Goal: Task Accomplishment & Management: Complete application form

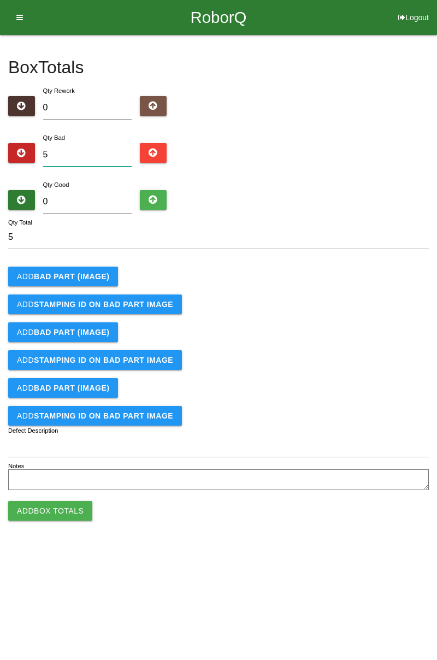
click at [90, 155] on input "5" at bounding box center [87, 154] width 89 height 23
type input "0"
type input "6"
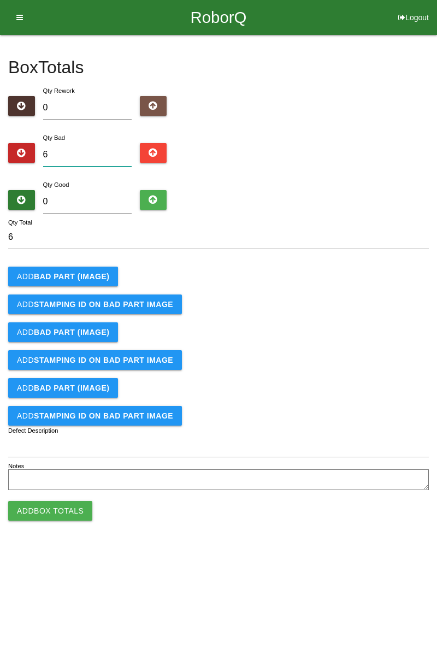
type input "6"
click at [97, 277] on b "BAD PART (IMAGE)" at bounding box center [71, 276] width 75 height 9
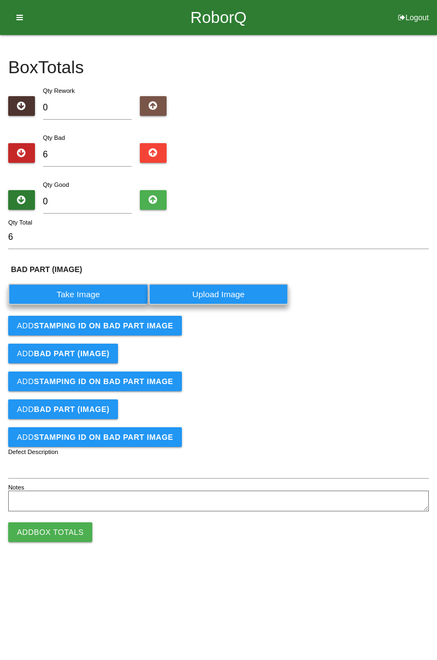
click at [84, 290] on label "Take Image" at bounding box center [78, 293] width 140 height 21
click at [0, 0] on \(IMAGE\) "Take Image" at bounding box center [0, 0] width 0 height 0
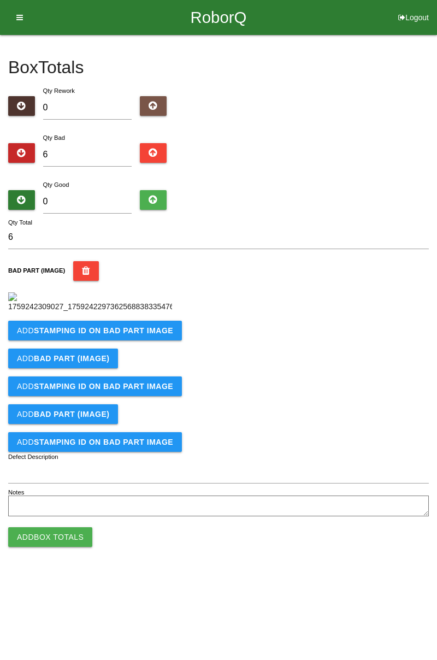
scroll to position [61, 0]
click at [129, 340] on button "Add STAMPING ID on BAD PART Image" at bounding box center [95, 331] width 174 height 20
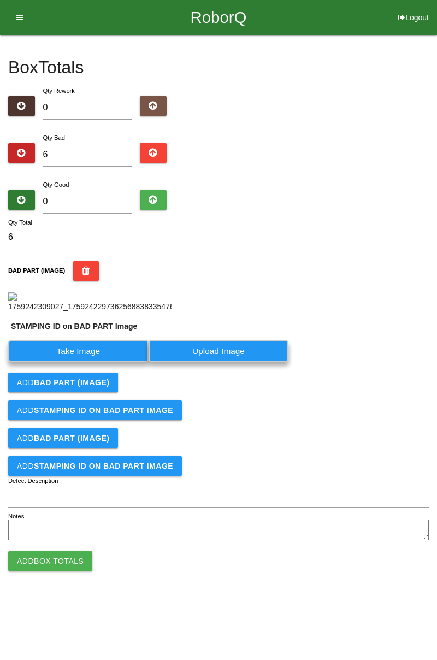
click at [112, 361] on label "Take Image" at bounding box center [78, 350] width 140 height 21
click at [0, 0] on PART "Take Image" at bounding box center [0, 0] width 0 height 0
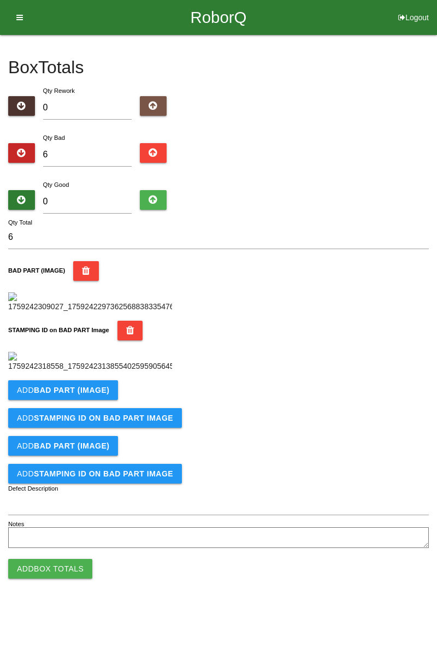
scroll to position [240, 0]
click at [102, 397] on button "Add BAD PART (IMAGE)" at bounding box center [63, 390] width 110 height 20
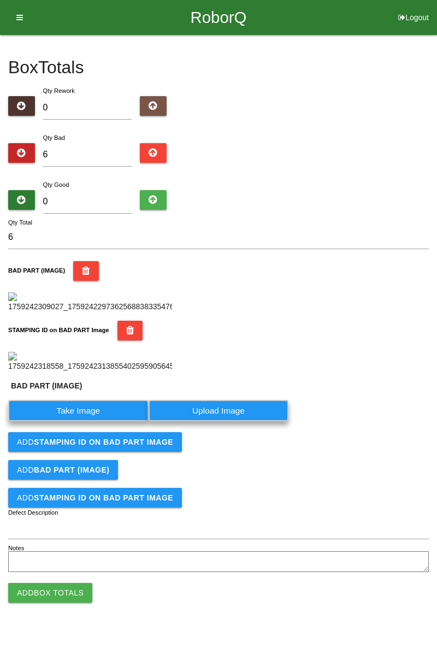
click at [92, 397] on label "Take Image" at bounding box center [78, 410] width 140 height 21
click at [0, 0] on \(IMAGE\) "Take Image" at bounding box center [0, 0] width 0 height 0
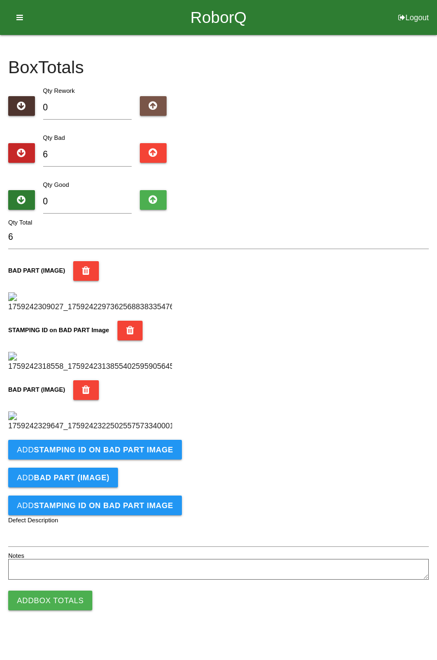
scroll to position [419, 0]
click at [158, 397] on button "Add STAMPING ID on BAD PART Image" at bounding box center [95, 450] width 174 height 20
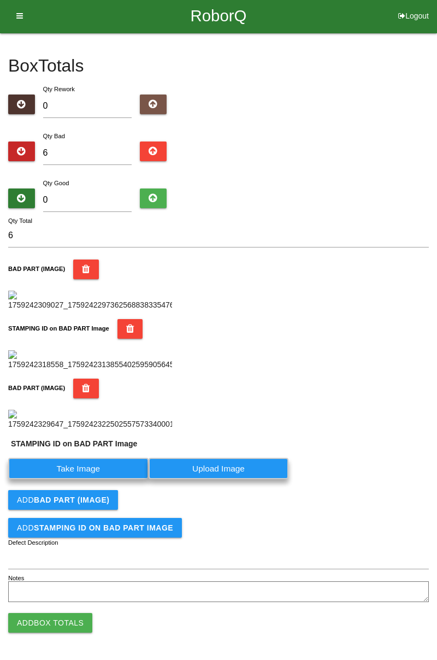
click at [104, 397] on label "Take Image" at bounding box center [78, 468] width 140 height 21
click at [0, 0] on PART "Take Image" at bounding box center [0, 0] width 0 height 0
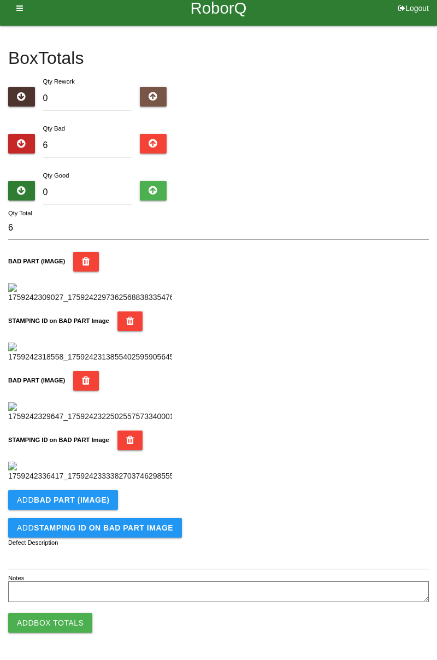
scroll to position [598, 0]
click at [103, 397] on b "BAD PART (IMAGE)" at bounding box center [71, 499] width 75 height 9
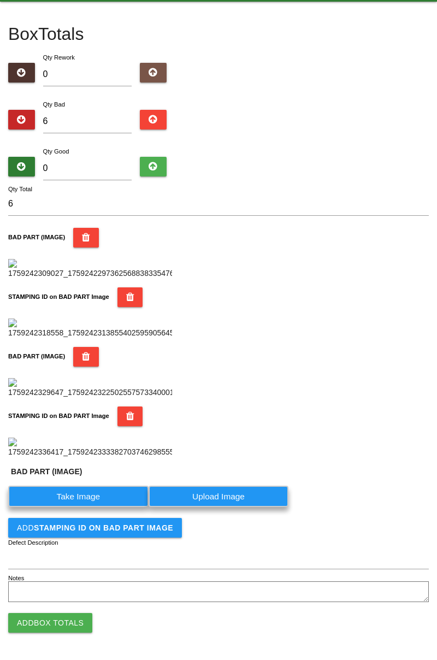
click at [81, 397] on label "Take Image" at bounding box center [78, 495] width 140 height 21
click at [0, 0] on \(IMAGE\) "Take Image" at bounding box center [0, 0] width 0 height 0
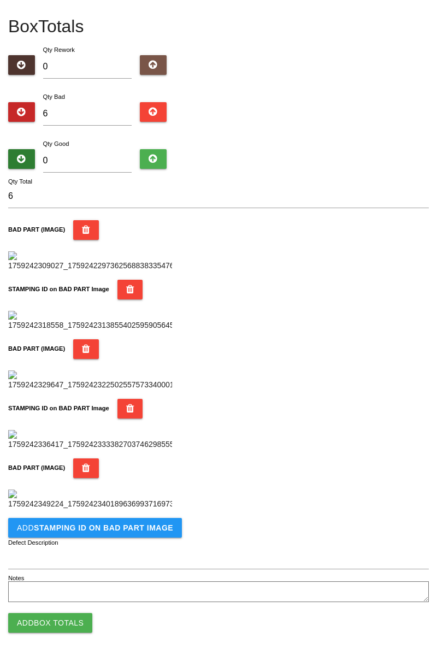
scroll to position [778, 0]
click at [116, 397] on button "Add STAMPING ID on BAD PART Image" at bounding box center [95, 528] width 174 height 20
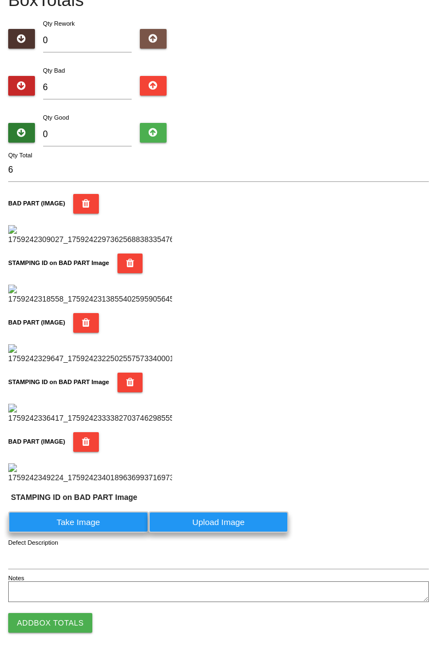
click at [94, 397] on label "Take Image" at bounding box center [78, 521] width 140 height 21
click at [0, 0] on PART "Take Image" at bounding box center [0, 0] width 0 height 0
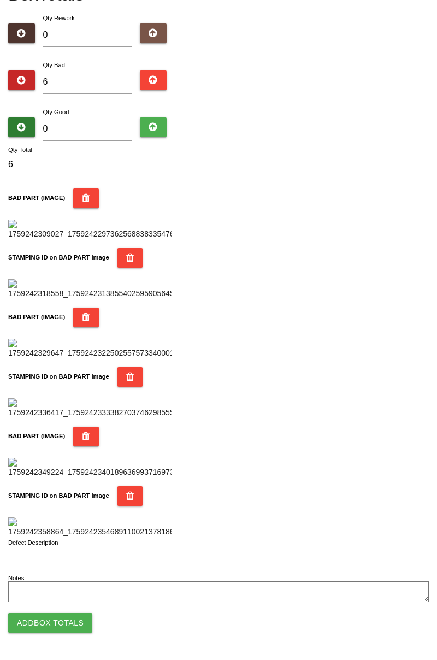
scroll to position [0, 0]
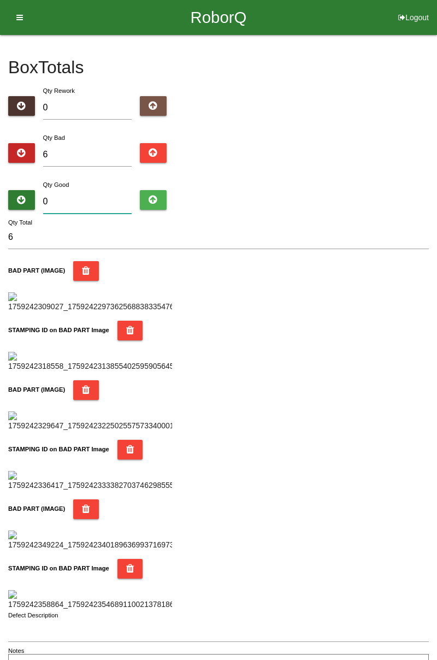
click at [103, 197] on input "0" at bounding box center [87, 201] width 89 height 23
type input "7"
type input "13"
type input "78"
type input "84"
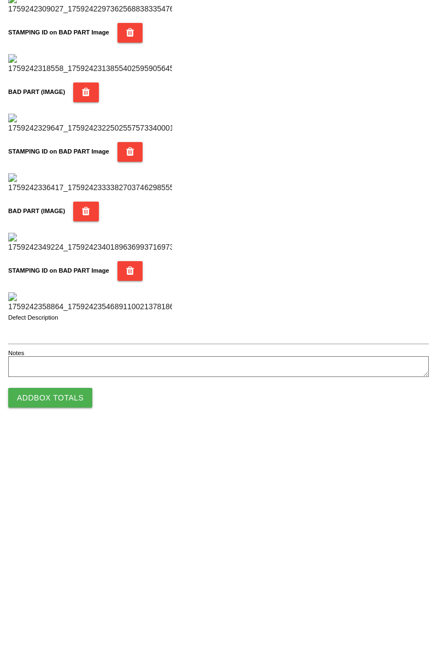
type input "78"
click at [81, 397] on button "Add Box Totals" at bounding box center [50, 623] width 84 height 20
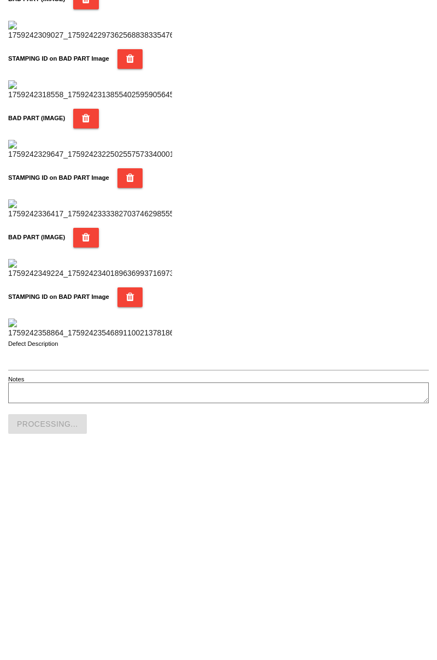
scroll to position [957, 0]
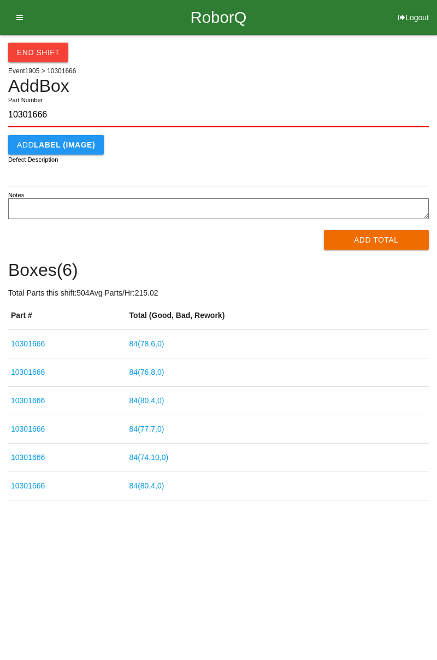
type input "10301666"
click at [392, 245] on button "Add Total" at bounding box center [376, 240] width 105 height 20
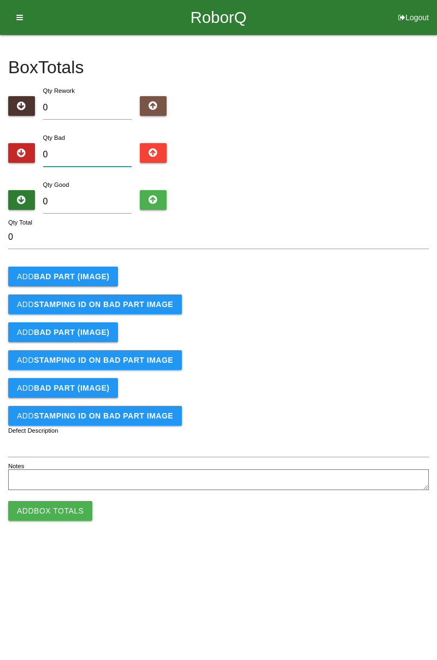
click at [112, 150] on input "0" at bounding box center [87, 154] width 89 height 23
type input "3"
click at [105, 269] on button "Add BAD PART (IMAGE)" at bounding box center [63, 276] width 110 height 20
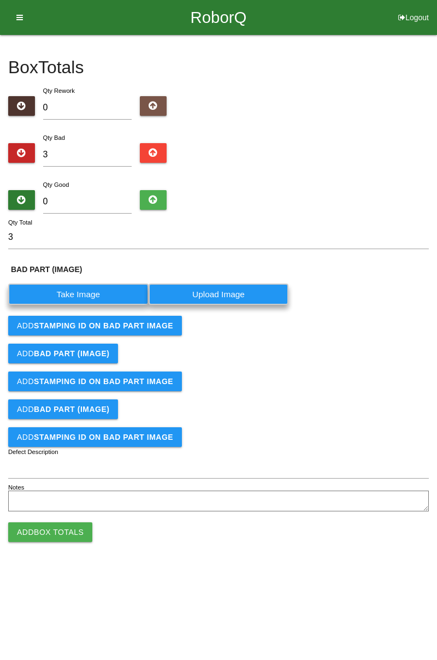
click at [99, 287] on label "Take Image" at bounding box center [78, 293] width 140 height 21
click at [0, 0] on \(IMAGE\) "Take Image" at bounding box center [0, 0] width 0 height 0
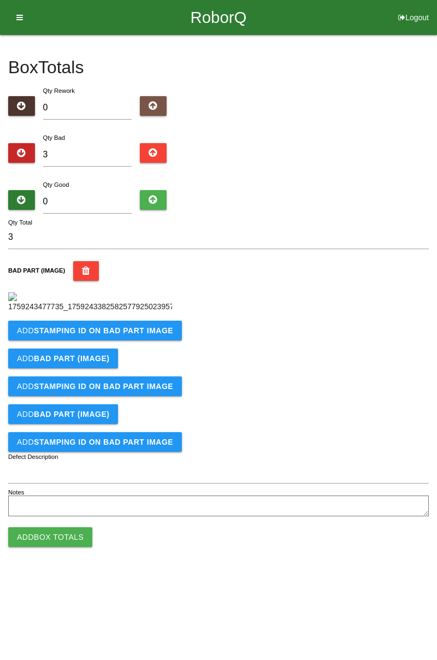
scroll to position [61, 0]
click at [161, 335] on b "STAMPING ID on BAD PART Image" at bounding box center [103, 330] width 139 height 9
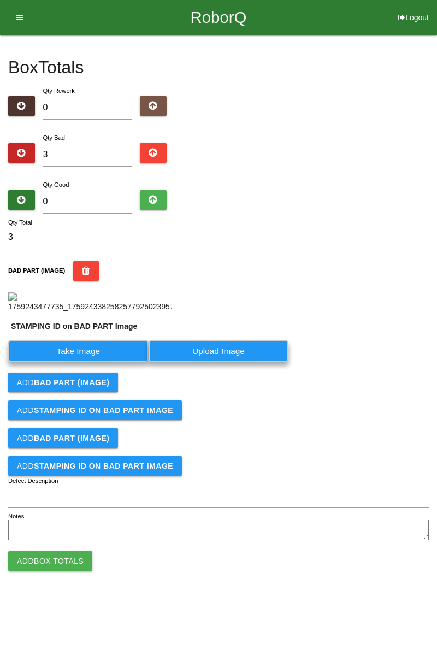
click at [105, 361] on label "Take Image" at bounding box center [78, 350] width 140 height 21
click at [0, 0] on PART "Take Image" at bounding box center [0, 0] width 0 height 0
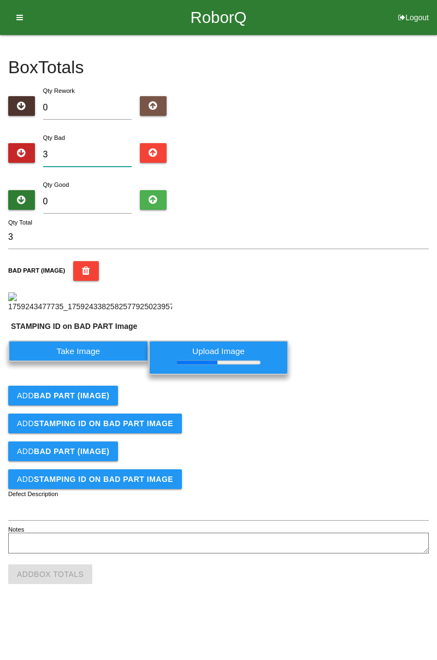
click at [87, 143] on input "3" at bounding box center [87, 154] width 89 height 23
type input "0"
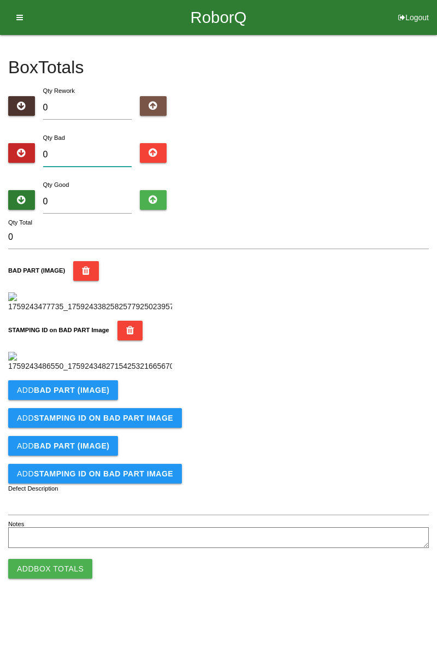
type input "1"
click at [61, 134] on label "Qty Bad" at bounding box center [54, 137] width 22 height 7
click at [0, 0] on input "Qty Bad" at bounding box center [0, 0] width 0 height 0
click at [428, 261] on div "BAD PART (IMAGE)" at bounding box center [218, 286] width 420 height 51
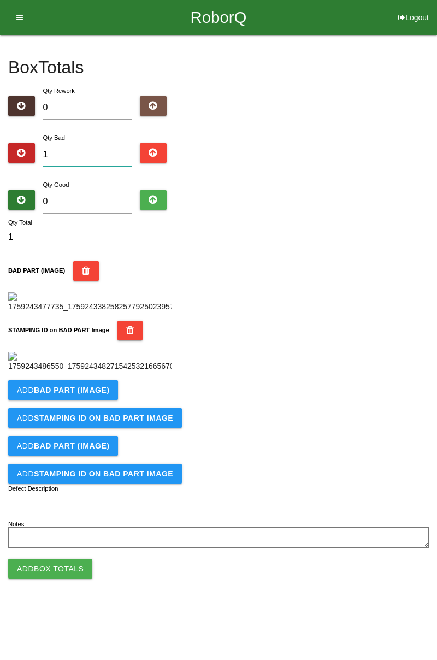
click at [93, 143] on input "1" at bounding box center [87, 154] width 89 height 23
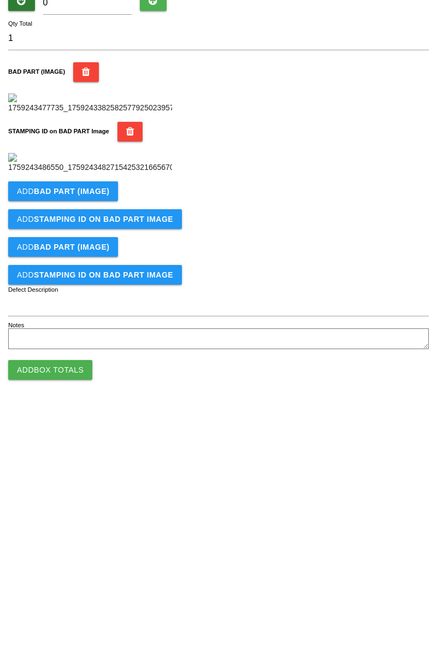
click at [87, 397] on button "Add BAD PART (IMAGE)" at bounding box center [63, 390] width 110 height 20
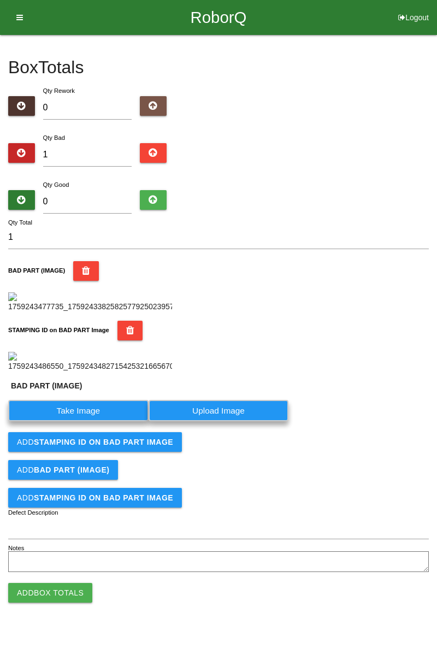
click at [86, 327] on b "STAMPING ID on BAD PART Image" at bounding box center [58, 330] width 101 height 7
click at [117, 321] on button "STAMPING ID on BAD PART Image" at bounding box center [130, 331] width 26 height 20
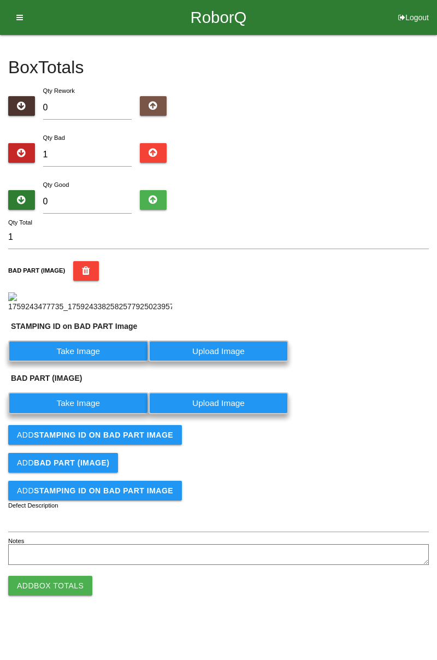
click at [87, 361] on label "Take Image" at bounding box center [78, 350] width 140 height 21
click at [0, 0] on PART "Take Image" at bounding box center [0, 0] width 0 height 0
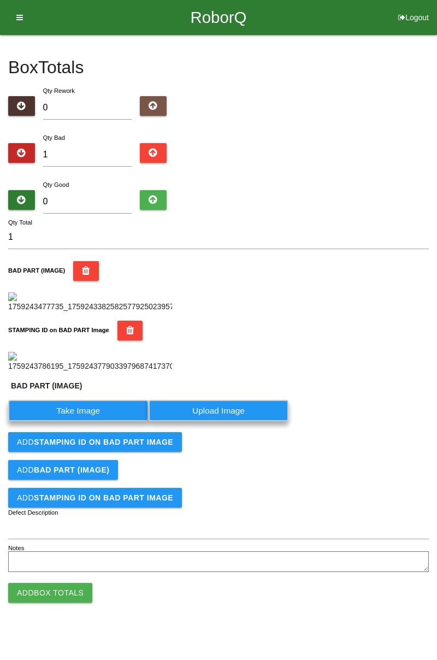
scroll to position [264, 0]
click at [97, 397] on label "Take Image" at bounding box center [78, 410] width 140 height 21
click at [0, 0] on \(IMAGE\) "Take Image" at bounding box center [0, 0] width 0 height 0
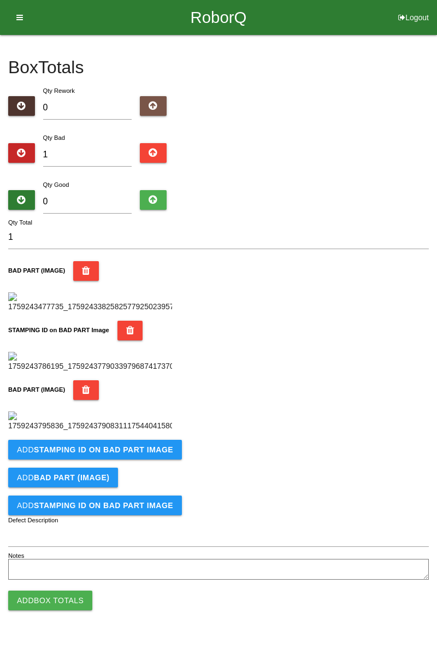
scroll to position [419, 0]
click at [83, 380] on icon "button" at bounding box center [86, 390] width 8 height 20
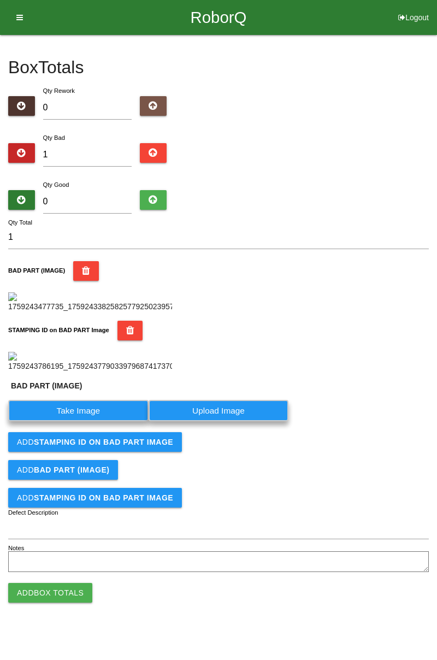
click at [104, 397] on label "Take Image" at bounding box center [78, 410] width 140 height 21
click at [0, 0] on \(IMAGE\) "Take Image" at bounding box center [0, 0] width 0 height 0
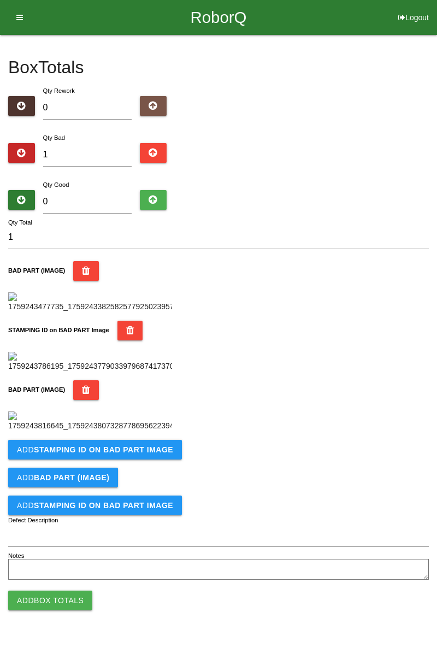
scroll to position [242, 0]
click at [83, 397] on icon "button" at bounding box center [86, 390] width 8 height 20
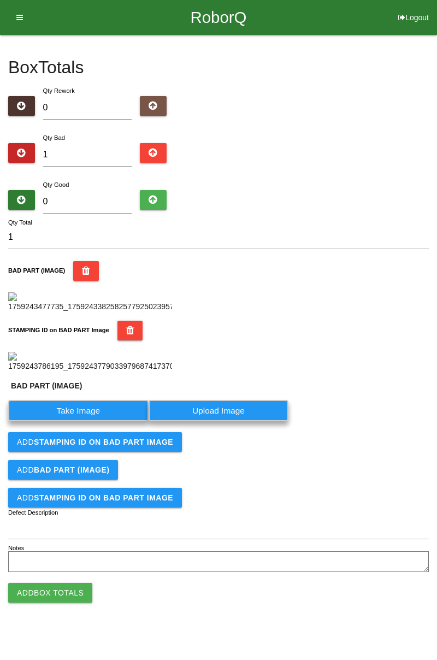
click at [132, 321] on button "STAMPING ID on BAD PART Image" at bounding box center [130, 331] width 26 height 20
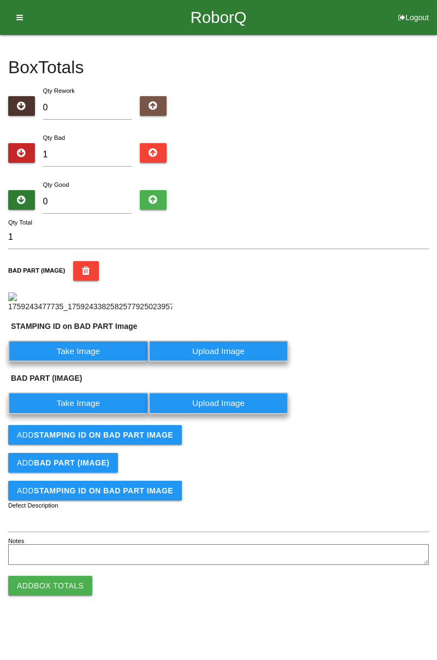
scroll to position [109, 0]
click at [83, 261] on icon "button" at bounding box center [86, 271] width 8 height 20
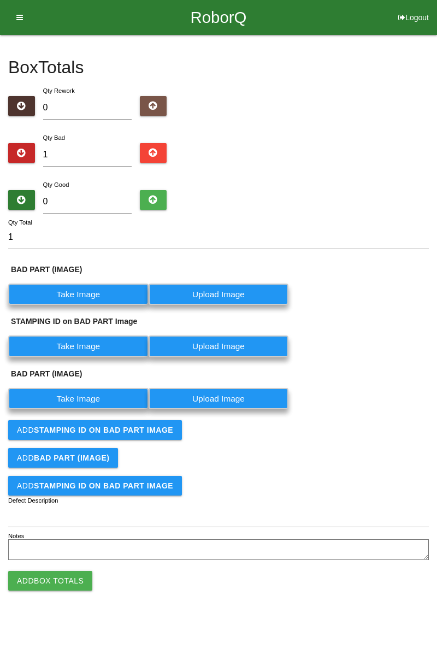
scroll to position [0, 0]
click at [92, 294] on label "Take Image" at bounding box center [78, 293] width 140 height 21
click at [0, 0] on \(IMAGE\) "Take Image" at bounding box center [0, 0] width 0 height 0
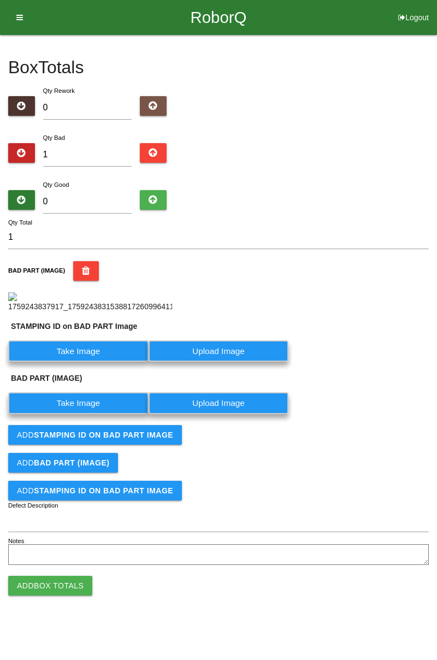
click at [99, 361] on label "Take Image" at bounding box center [78, 350] width 140 height 21
click at [0, 0] on PART "Take Image" at bounding box center [0, 0] width 0 height 0
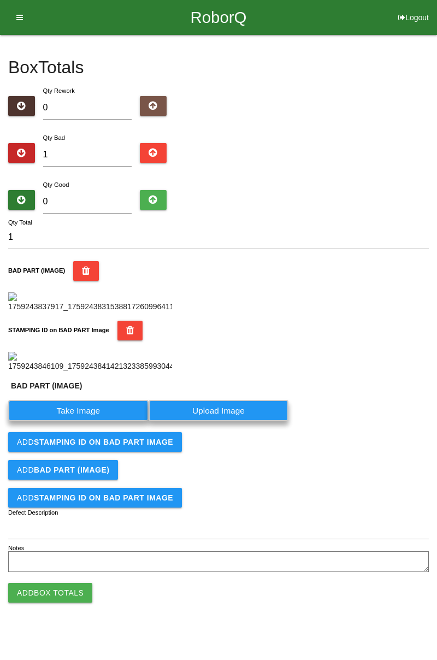
scroll to position [264, 0]
click at [112, 397] on label "Take Image" at bounding box center [78, 410] width 140 height 21
click at [0, 0] on \(IMAGE\) "Take Image" at bounding box center [0, 0] width 0 height 0
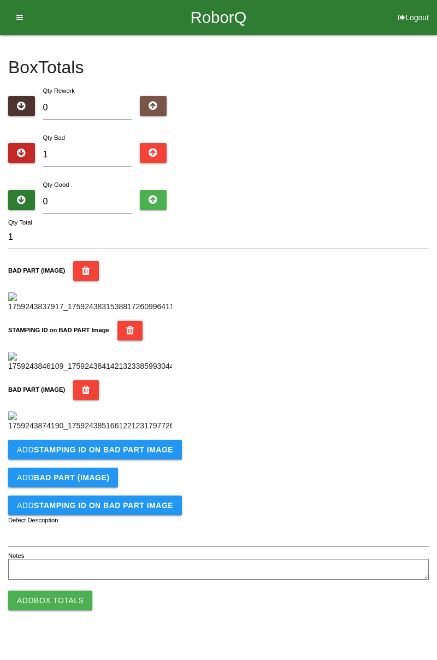
scroll to position [419, 0]
click at [153, 397] on button "Add STAMPING ID on BAD PART Image" at bounding box center [95, 450] width 174 height 20
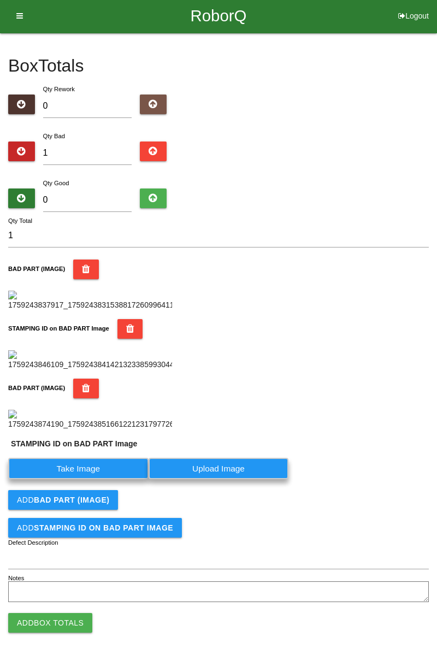
click at [110, 397] on label "Take Image" at bounding box center [78, 468] width 140 height 21
click at [0, 0] on PART "Take Image" at bounding box center [0, 0] width 0 height 0
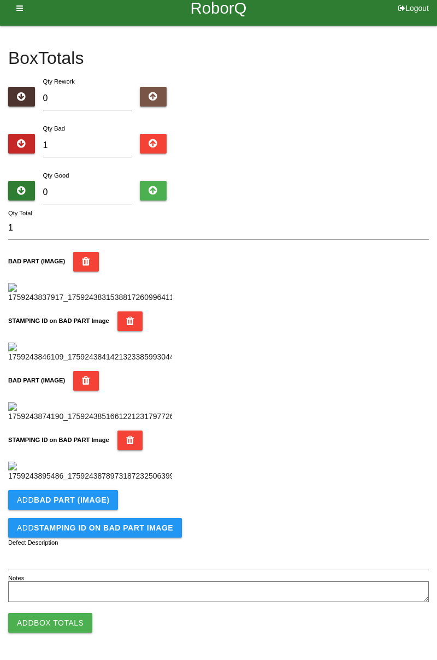
scroll to position [0, 0]
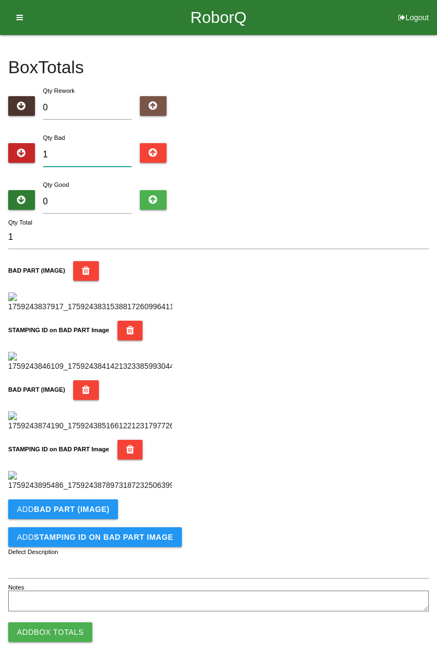
click at [78, 150] on input "1" at bounding box center [87, 154] width 89 height 23
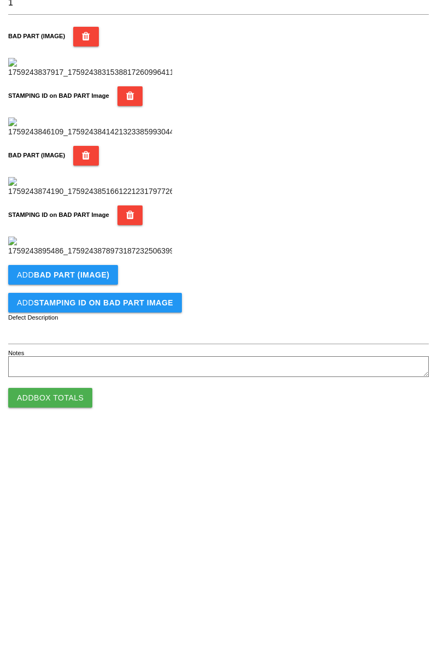
scroll to position [598, 0]
type input "13"
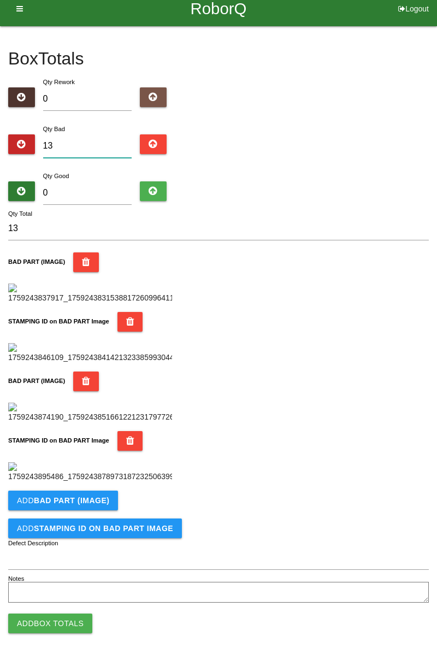
scroll to position [0, 0]
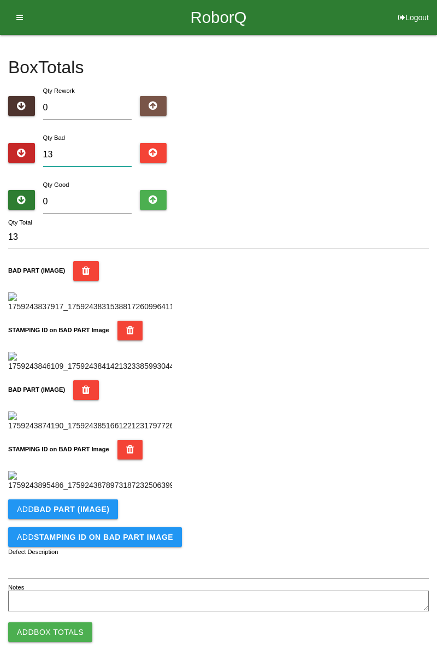
type input "1"
type input "0"
type input "3"
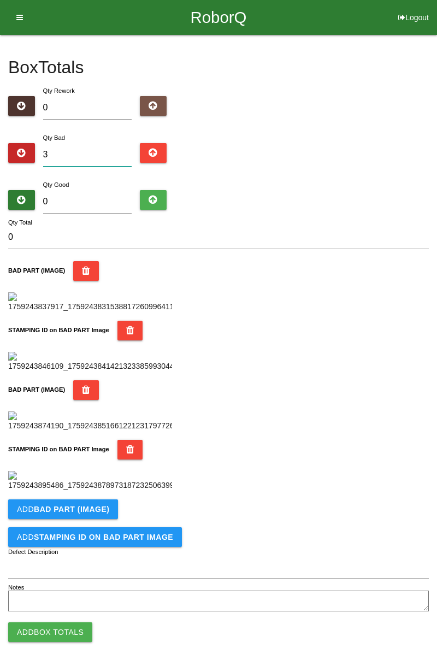
type input "3"
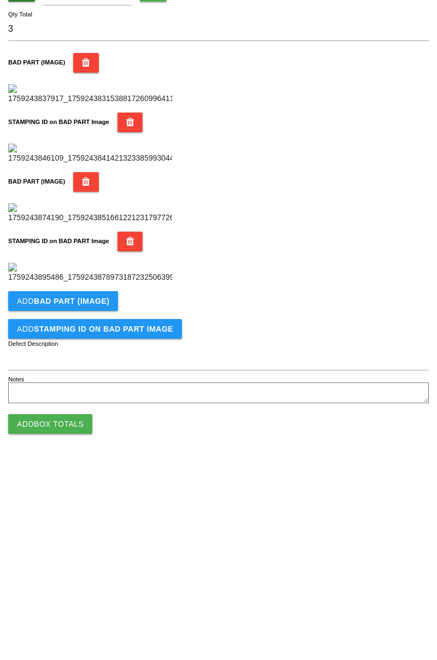
scroll to position [598, 0]
click at [109, 397] on button "Add BAD PART (IMAGE)" at bounding box center [63, 500] width 110 height 20
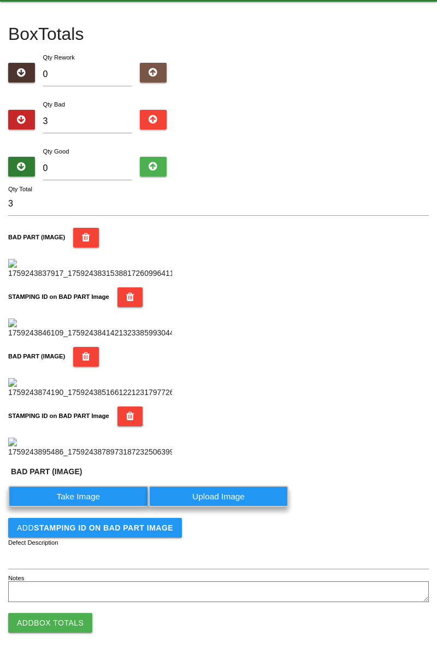
click at [106, 397] on label "Take Image" at bounding box center [78, 495] width 140 height 21
click at [0, 0] on \(IMAGE\) "Take Image" at bounding box center [0, 0] width 0 height 0
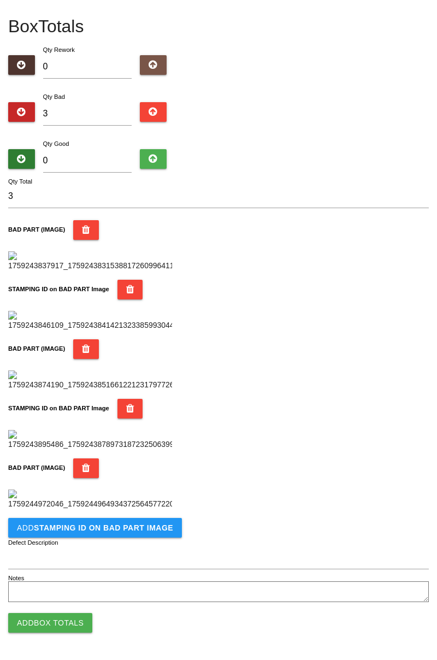
scroll to position [778, 0]
click at [132, 397] on b "STAMPING ID on BAD PART Image" at bounding box center [103, 527] width 139 height 9
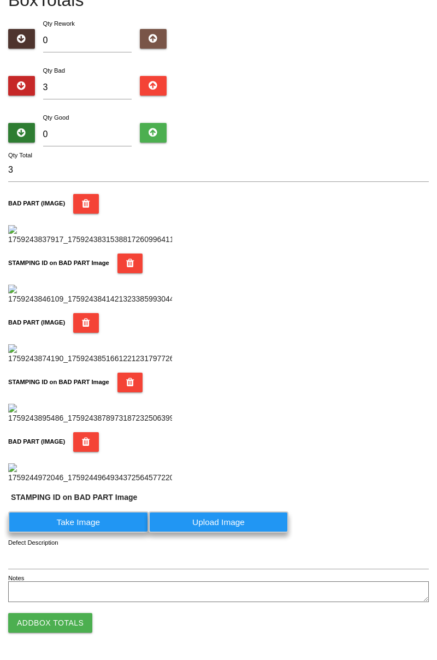
click at [95, 397] on label "Take Image" at bounding box center [78, 521] width 140 height 21
click at [0, 0] on PART "Take Image" at bounding box center [0, 0] width 0 height 0
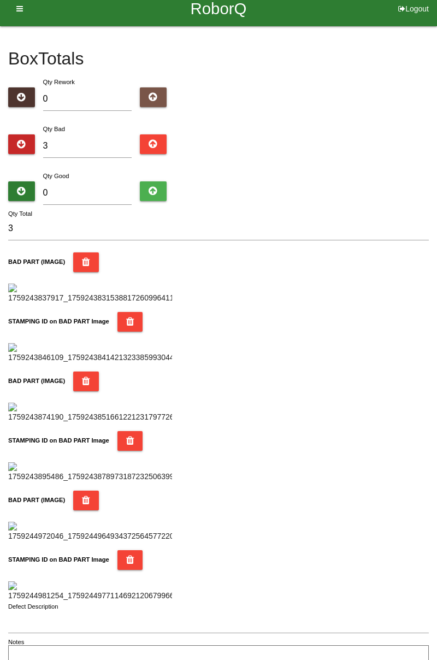
scroll to position [0, 0]
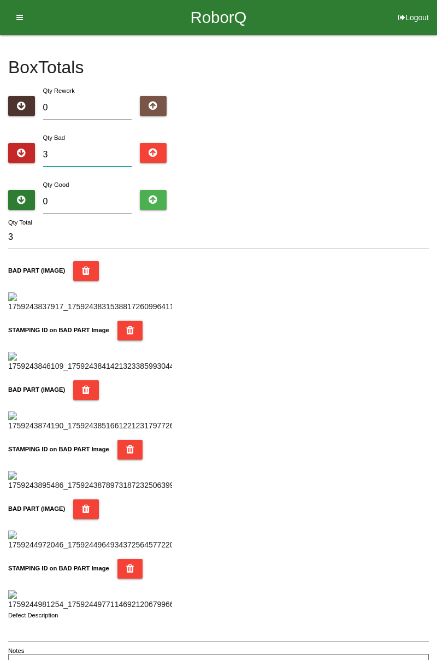
click at [76, 153] on input "3" at bounding box center [87, 154] width 89 height 23
type input "31"
type input "317"
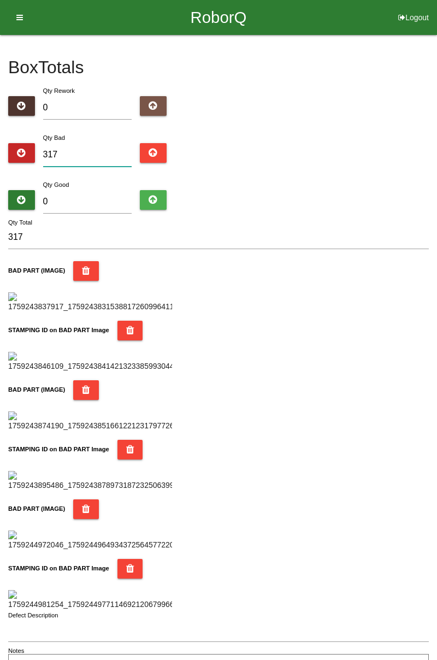
type input "31"
type input "3"
type input "0"
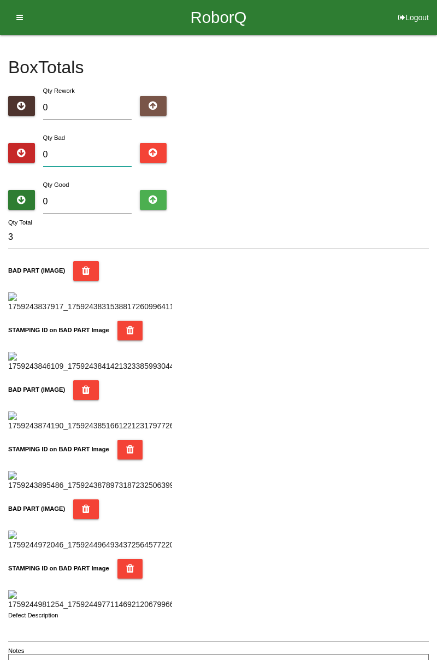
type input "0"
type input "1"
type input "17"
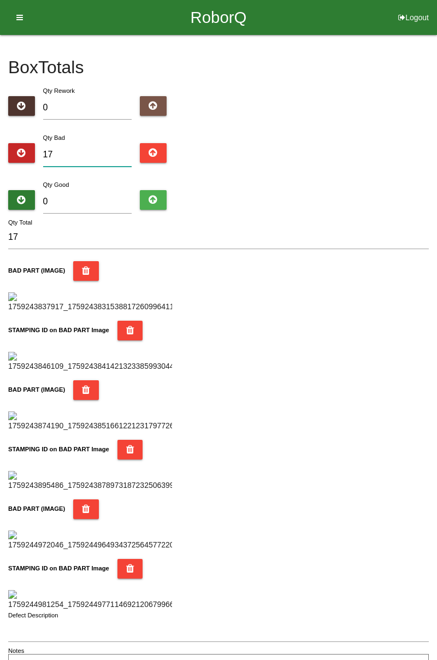
type input "17"
click at [100, 197] on input "0" at bounding box center [87, 201] width 89 height 23
type input "7"
type input "24"
type input "71"
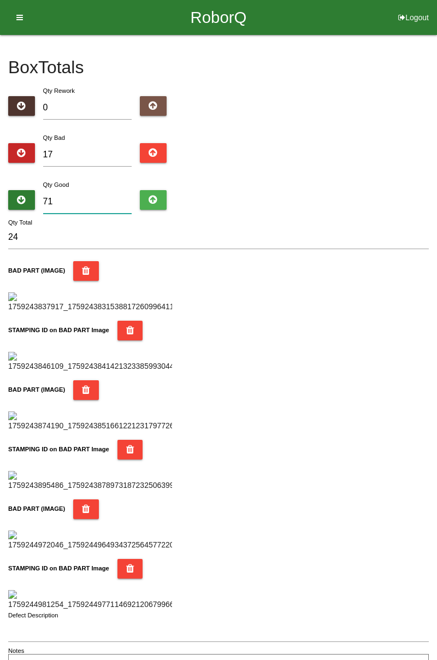
type input "88"
type input "7"
type input "24"
type input "76"
type input "93"
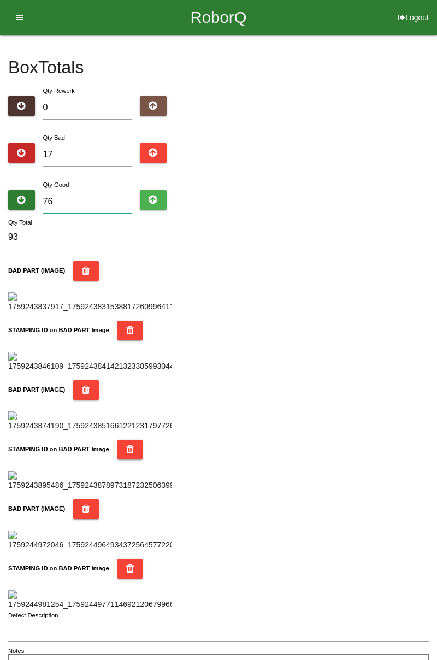
type input "768"
type input "785"
type input "76"
type input "93"
type input "7"
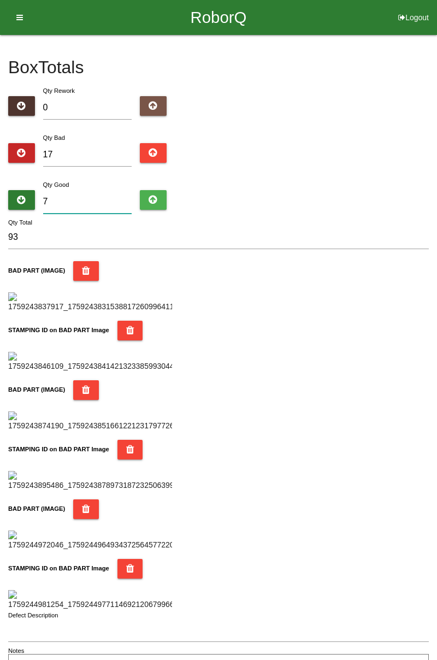
type input "24"
type input "0"
type input "17"
type input "6"
type input "23"
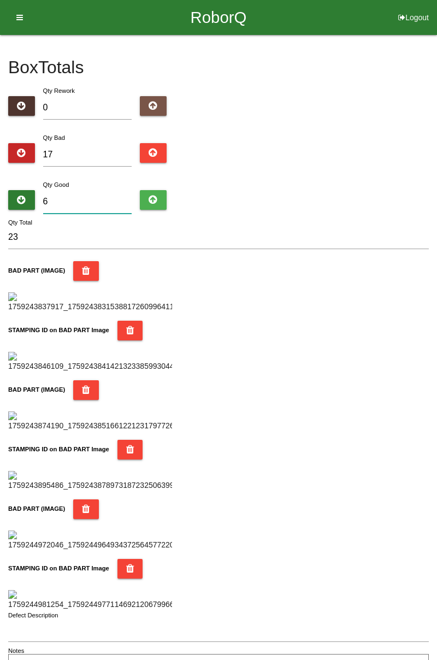
type input "68"
type input "85"
type input "6"
type input "23"
type input "67"
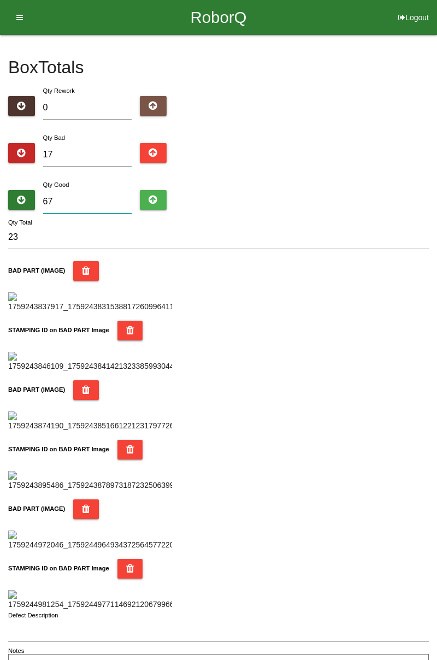
type input "84"
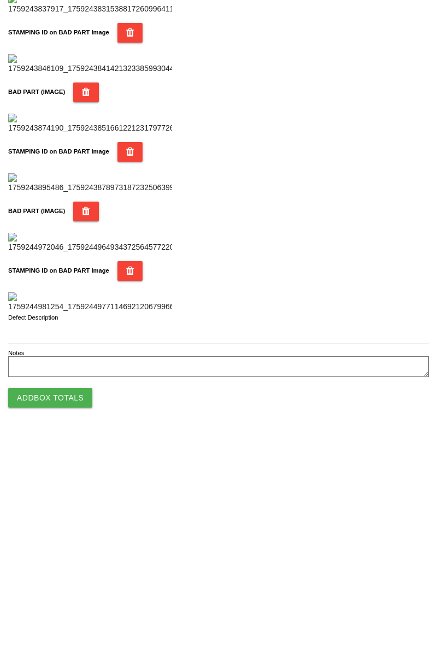
scroll to position [957, 0]
type input "67"
click at [70, 397] on button "Add Box Totals" at bounding box center [50, 623] width 84 height 20
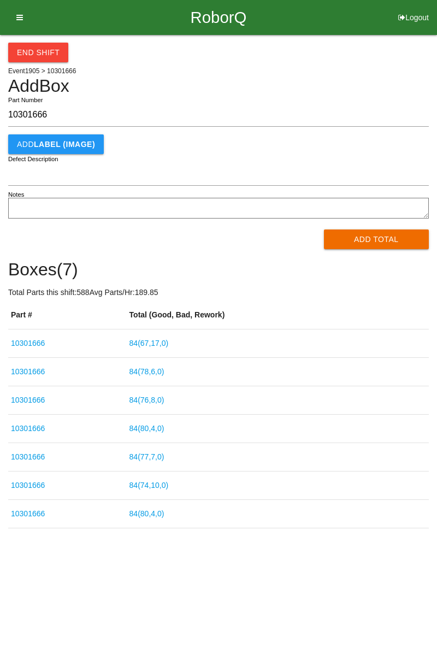
type input "10301666"
click at [361, 244] on button "Add Total" at bounding box center [376, 239] width 105 height 20
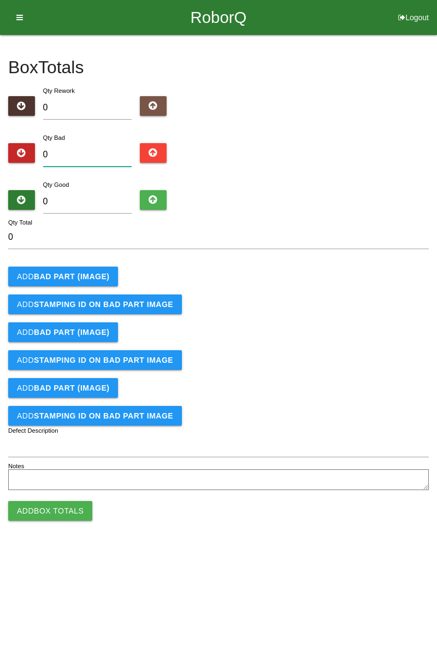
click at [93, 156] on input "0" at bounding box center [87, 154] width 89 height 23
type input "6"
click at [86, 283] on button "Add BAD PART (IMAGE)" at bounding box center [63, 276] width 110 height 20
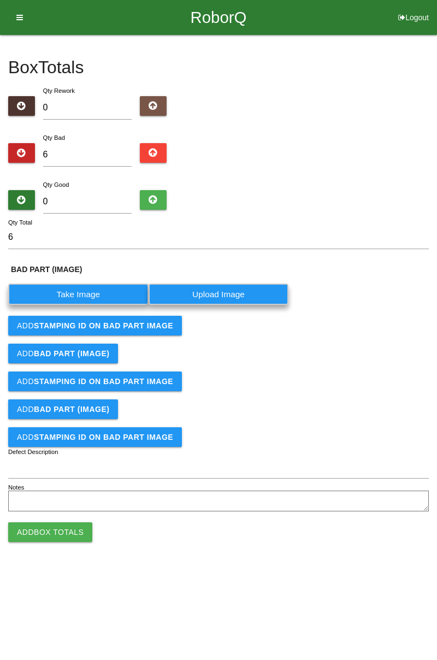
click at [85, 293] on label "Take Image" at bounding box center [78, 293] width 140 height 21
click at [0, 0] on \(IMAGE\) "Take Image" at bounding box center [0, 0] width 0 height 0
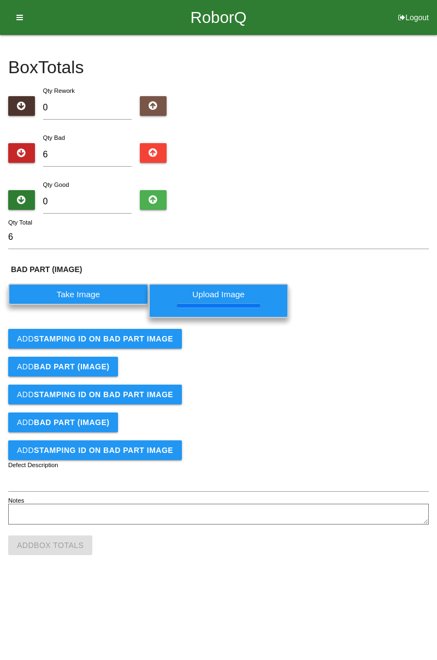
click at [152, 339] on b "STAMPING ID on BAD PART Image" at bounding box center [103, 338] width 139 height 9
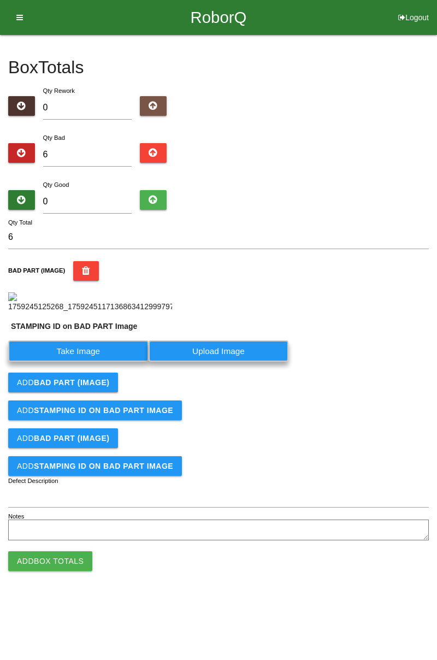
click at [125, 361] on label "Take Image" at bounding box center [78, 350] width 140 height 21
click at [0, 0] on PART "Take Image" at bounding box center [0, 0] width 0 height 0
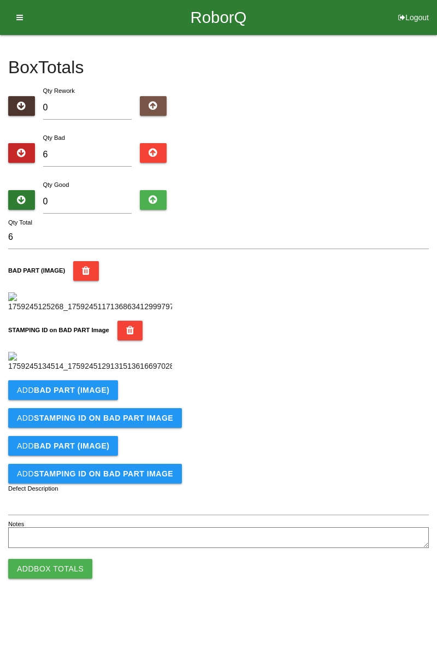
scroll to position [240, 0]
click at [93, 394] on b "BAD PART (IMAGE)" at bounding box center [71, 390] width 75 height 9
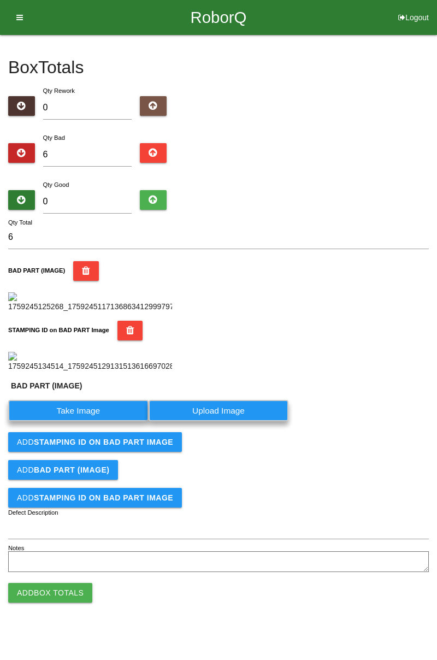
click at [85, 397] on label "Take Image" at bounding box center [78, 410] width 140 height 21
click at [0, 0] on \(IMAGE\) "Take Image" at bounding box center [0, 0] width 0 height 0
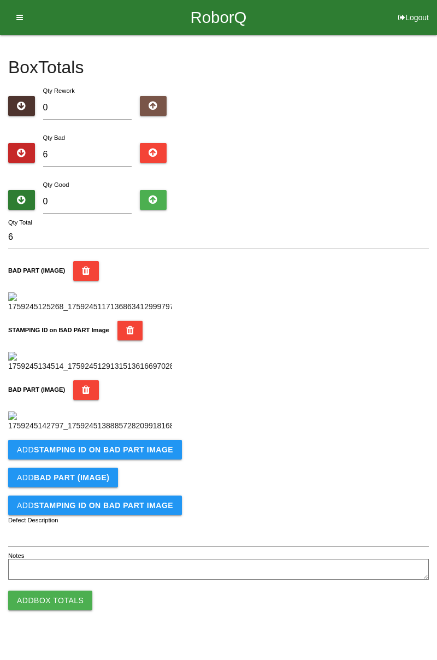
scroll to position [419, 0]
click at [157, 397] on b "STAMPING ID on BAD PART Image" at bounding box center [103, 449] width 139 height 9
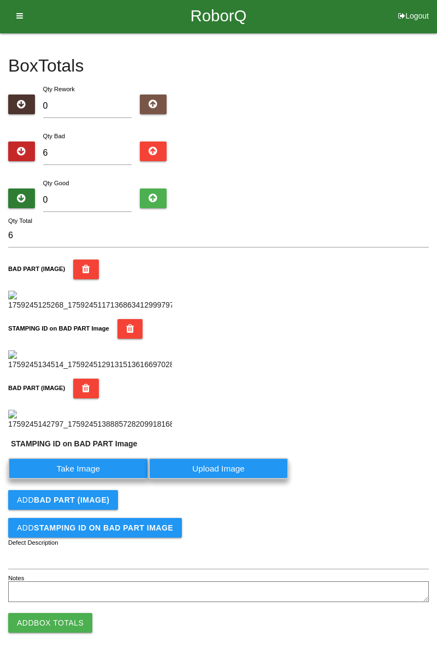
click at [105, 397] on label "Take Image" at bounding box center [78, 468] width 140 height 21
click at [0, 0] on PART "Take Image" at bounding box center [0, 0] width 0 height 0
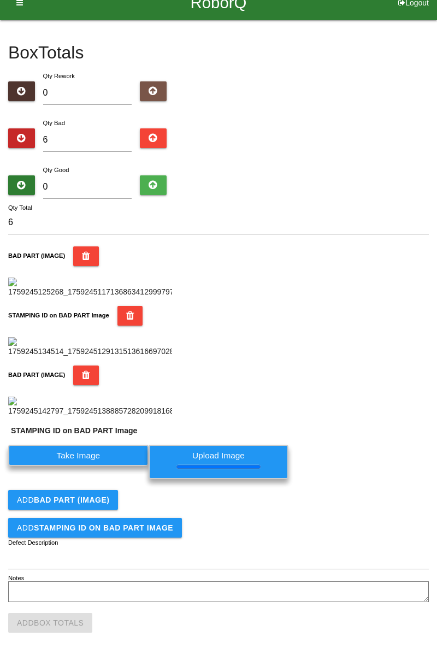
scroll to position [456, 0]
click at [104, 397] on b "BAD PART (IMAGE)" at bounding box center [71, 499] width 75 height 9
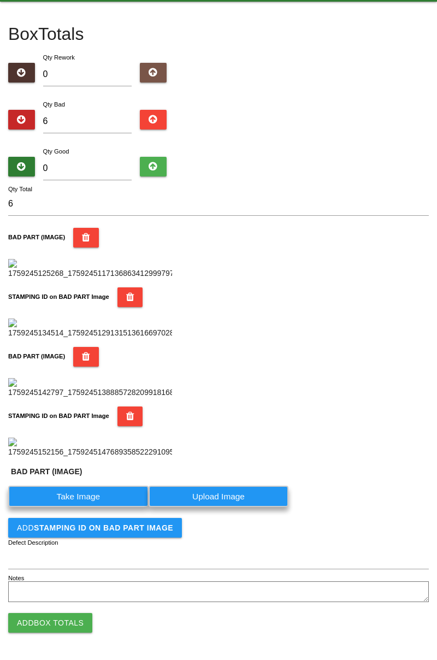
scroll to position [622, 0]
click at [115, 397] on label "Take Image" at bounding box center [78, 495] width 140 height 21
click at [0, 0] on \(IMAGE\) "Take Image" at bounding box center [0, 0] width 0 height 0
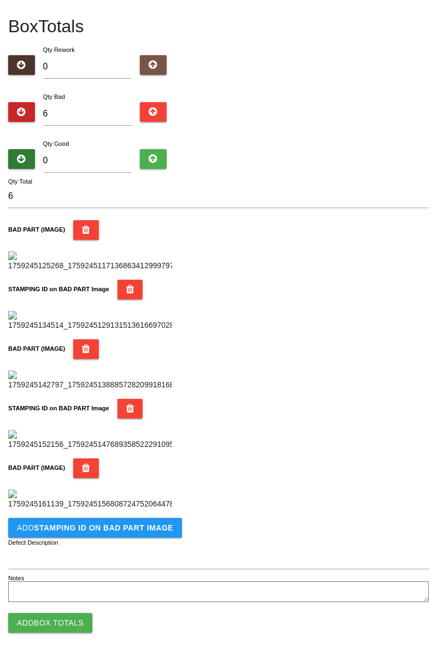
scroll to position [778, 0]
click at [85, 397] on icon "button" at bounding box center [86, 468] width 8 height 20
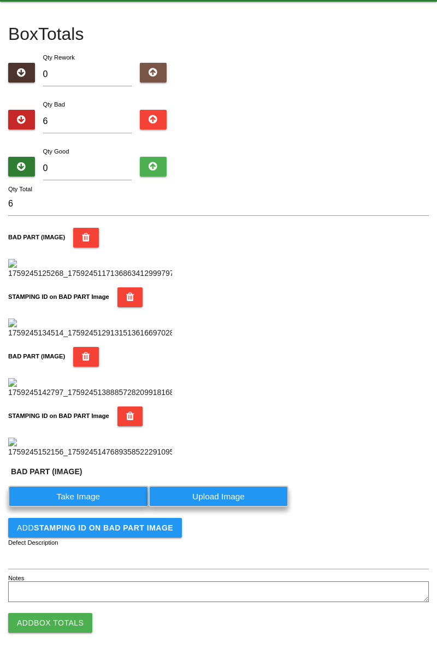
click at [97, 397] on label "Take Image" at bounding box center [78, 495] width 140 height 21
click at [0, 0] on \(IMAGE\) "Take Image" at bounding box center [0, 0] width 0 height 0
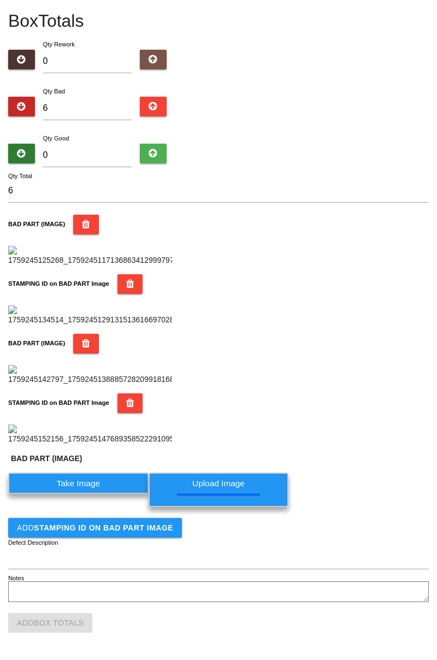
click at [133, 397] on button "Add STAMPING ID on BAD PART Image" at bounding box center [95, 528] width 174 height 20
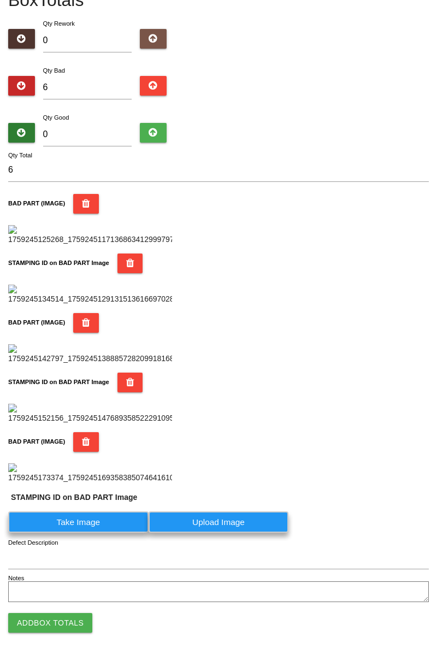
scroll to position [804, 0]
click at [84, 397] on label "Take Image" at bounding box center [78, 521] width 140 height 21
click at [0, 0] on PART "Take Image" at bounding box center [0, 0] width 0 height 0
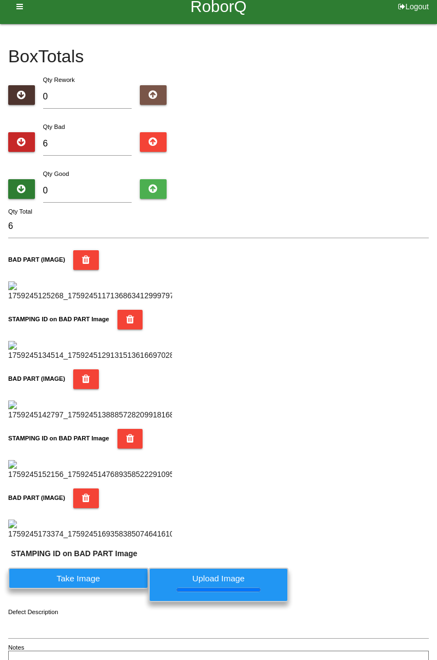
scroll to position [0, 0]
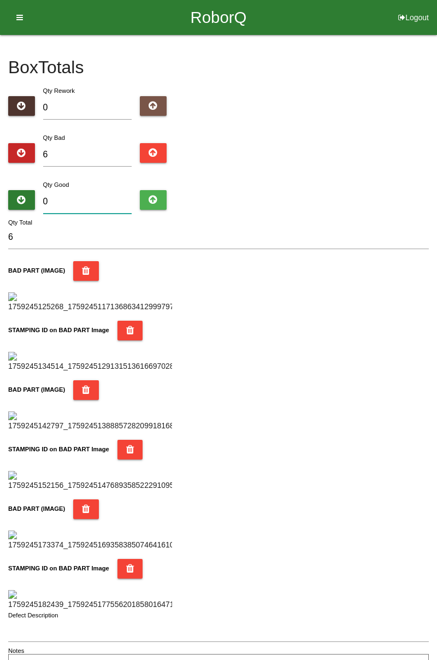
click at [84, 204] on input "0" at bounding box center [87, 201] width 89 height 23
click at [105, 198] on input "0" at bounding box center [87, 201] width 89 height 23
click at [84, 203] on input "0" at bounding box center [87, 201] width 89 height 23
type input "7"
type input "13"
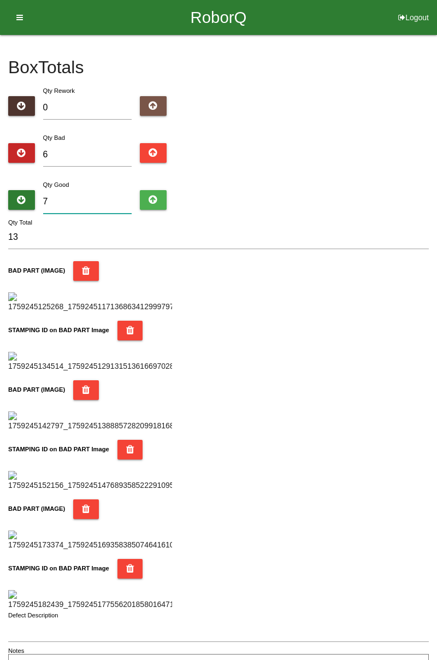
type input "78"
type input "84"
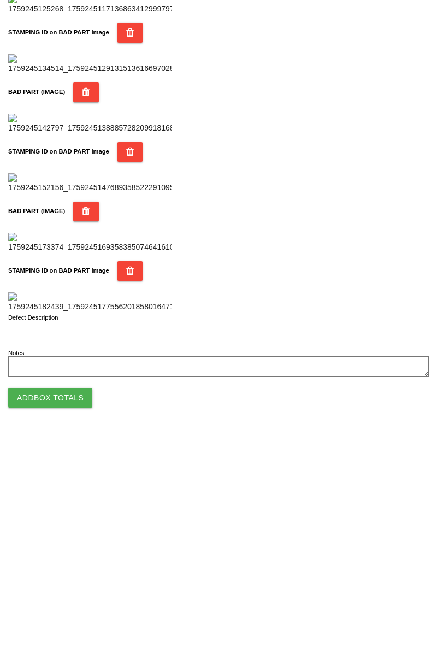
type input "78"
click at [66, 397] on button "Add Box Totals" at bounding box center [50, 623] width 84 height 20
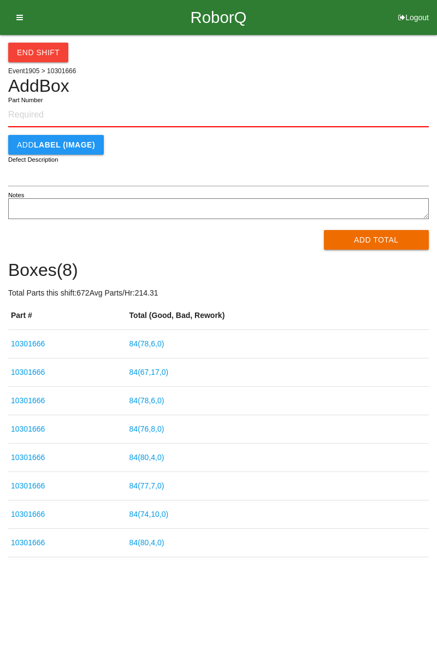
click at [157, 375] on link "84 ( 67 , 17 , 0 )" at bounding box center [148, 371] width 39 height 9
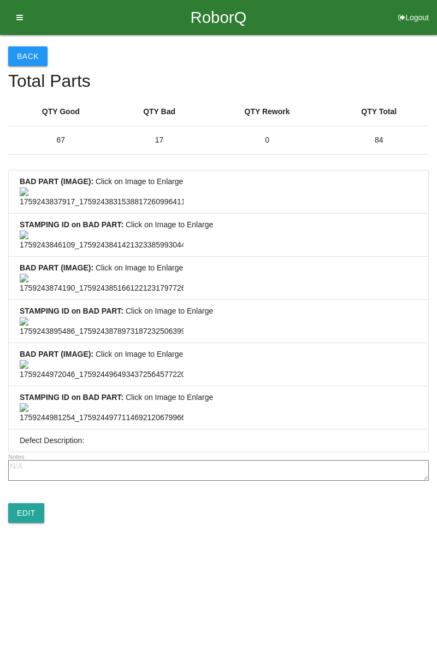
scroll to position [812, 0]
click at [29, 397] on link "Edit" at bounding box center [26, 513] width 36 height 20
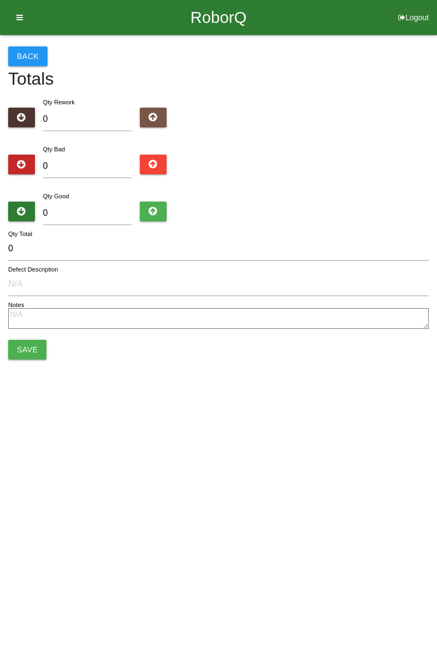
type input "17"
type input "67"
type input "84"
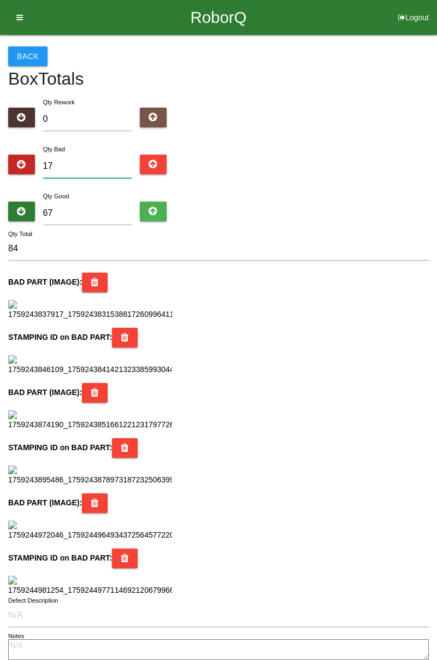
click at [100, 162] on input "17" at bounding box center [87, 166] width 89 height 23
type input "1"
type input "68"
type input "14"
type input "81"
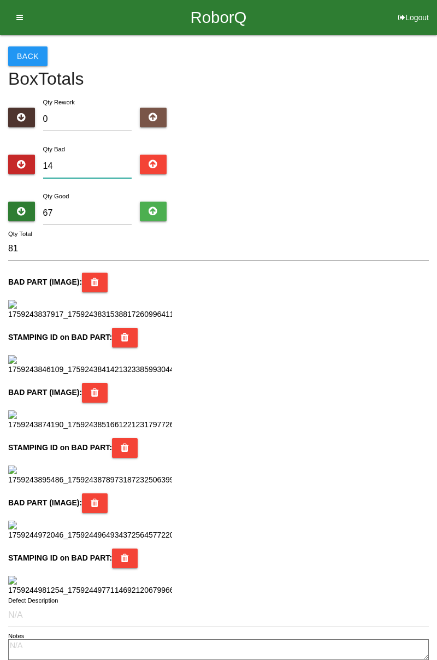
type input "14"
click at [52, 247] on input "81" at bounding box center [218, 248] width 420 height 23
click at [91, 212] on input "67" at bounding box center [87, 212] width 89 height 23
type input "6"
type input "20"
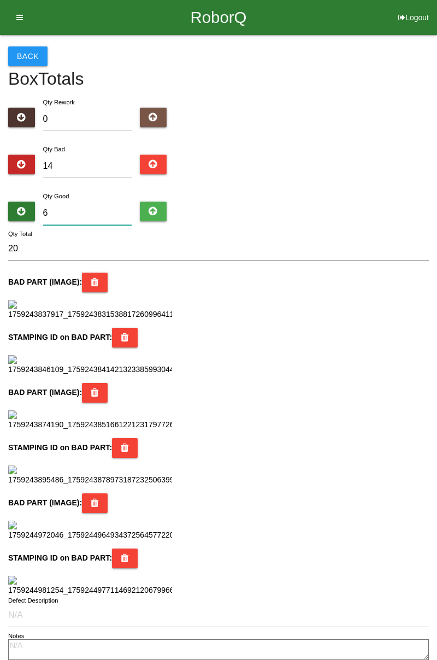
type input "0"
type input "14"
type input "7"
type input "21"
type input "71"
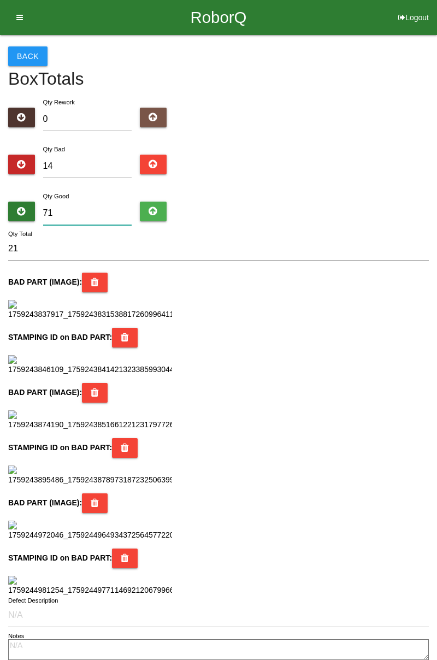
type input "85"
type input "7"
type input "21"
type input "70"
type input "84"
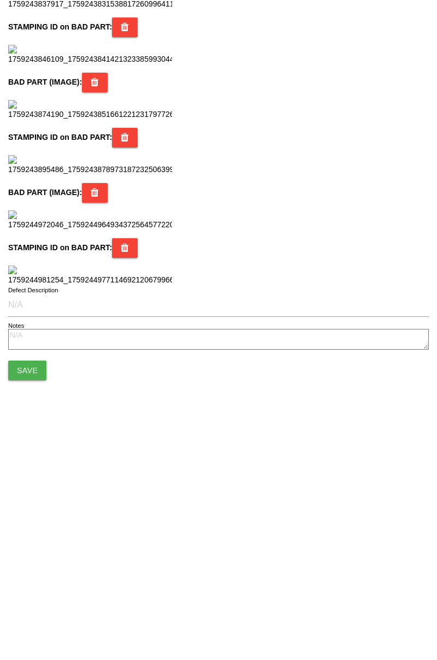
scroll to position [970, 0]
type input "70"
click at [35, 397] on button "Save" at bounding box center [27, 595] width 38 height 20
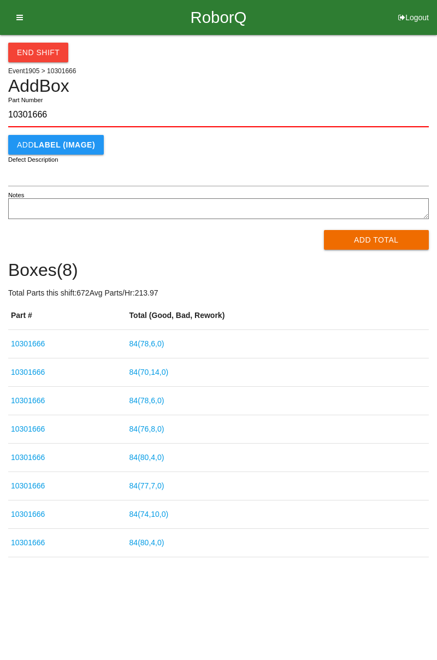
type input "10301666"
click at [387, 238] on button "Add Total" at bounding box center [376, 240] width 105 height 20
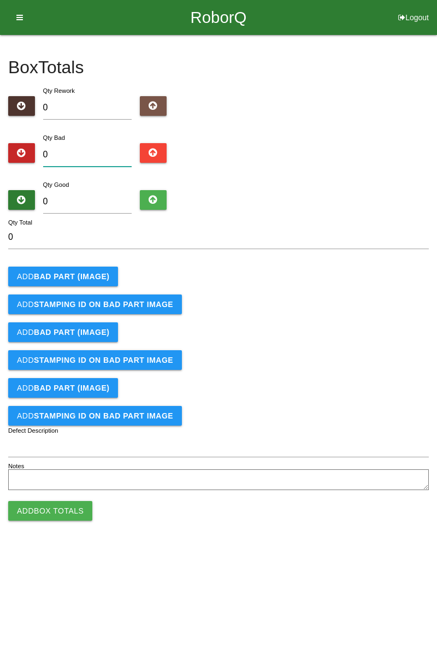
click at [105, 151] on input "0" at bounding box center [87, 154] width 89 height 23
type input "2"
click at [89, 273] on b "BAD PART (IMAGE)" at bounding box center [71, 276] width 75 height 9
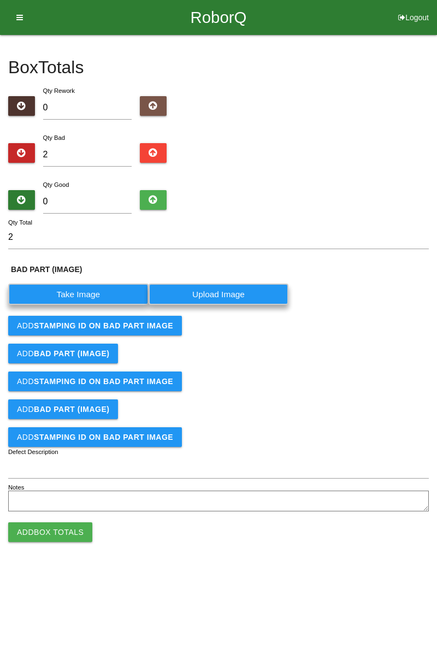
click at [95, 292] on label "Take Image" at bounding box center [78, 293] width 140 height 21
click at [0, 0] on \(IMAGE\) "Take Image" at bounding box center [0, 0] width 0 height 0
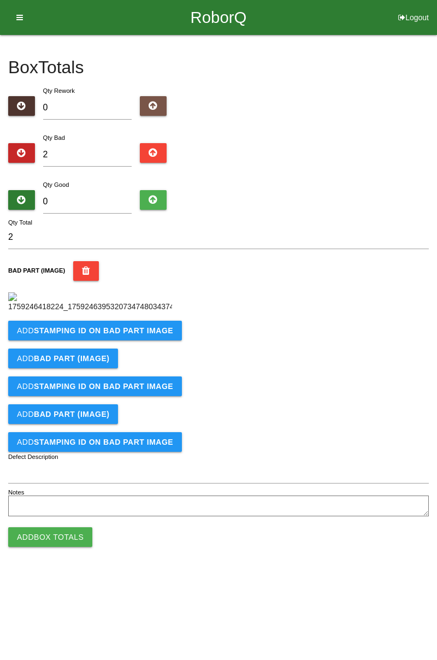
click at [139, 335] on b "STAMPING ID on BAD PART Image" at bounding box center [103, 330] width 139 height 9
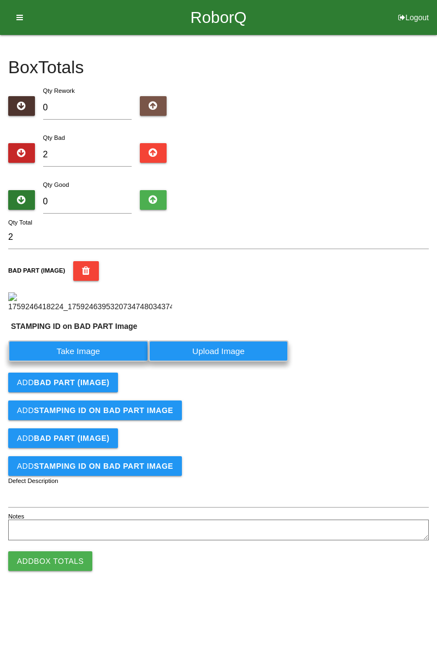
click at [96, 361] on label "Take Image" at bounding box center [78, 350] width 140 height 21
click at [0, 0] on PART "Take Image" at bounding box center [0, 0] width 0 height 0
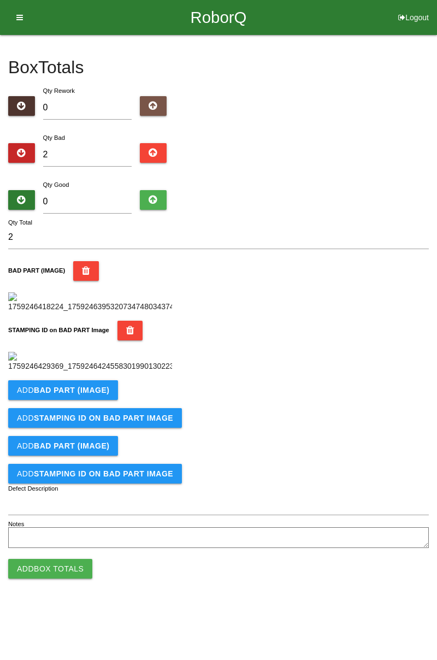
scroll to position [240, 0]
click at [94, 394] on b "BAD PART (IMAGE)" at bounding box center [71, 390] width 75 height 9
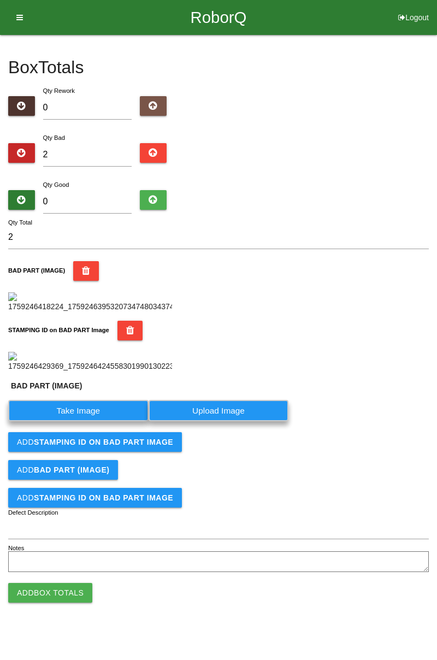
click at [90, 397] on label "Take Image" at bounding box center [78, 410] width 140 height 21
click at [0, 0] on \(IMAGE\) "Take Image" at bounding box center [0, 0] width 0 height 0
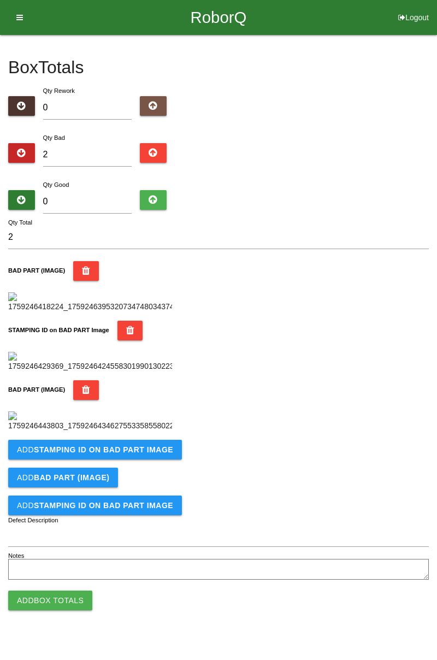
scroll to position [419, 0]
click at [143, 397] on b "STAMPING ID on BAD PART Image" at bounding box center [103, 449] width 139 height 9
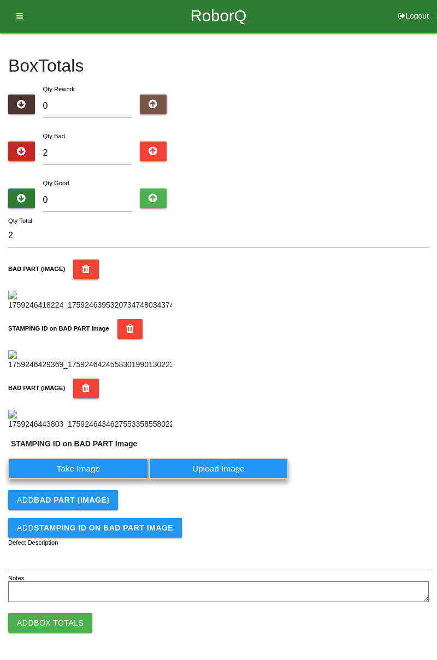
click at [101, 397] on label "Take Image" at bounding box center [78, 468] width 140 height 21
click at [0, 0] on PART "Take Image" at bounding box center [0, 0] width 0 height 0
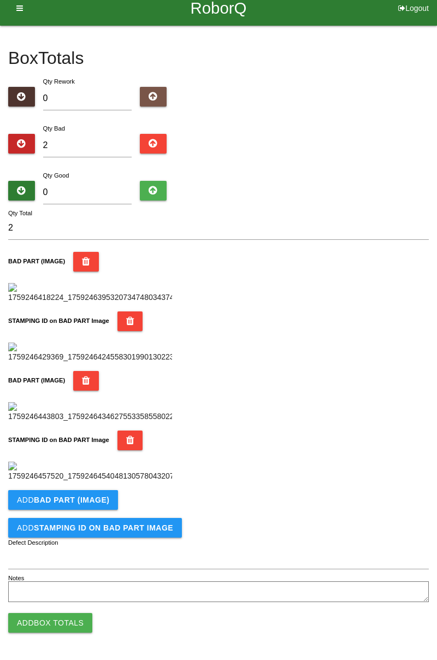
scroll to position [0, 0]
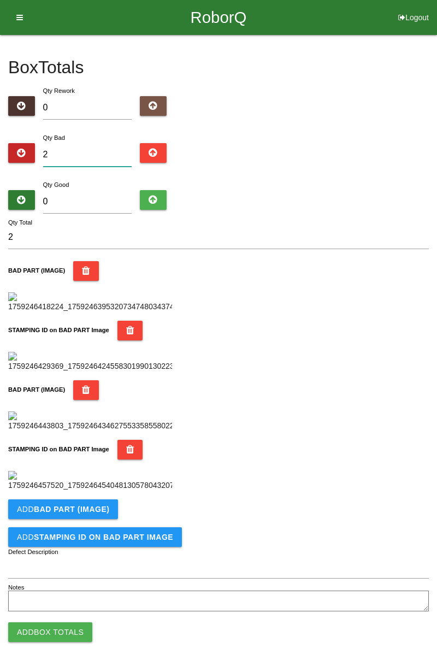
click at [94, 145] on input "2" at bounding box center [87, 154] width 89 height 23
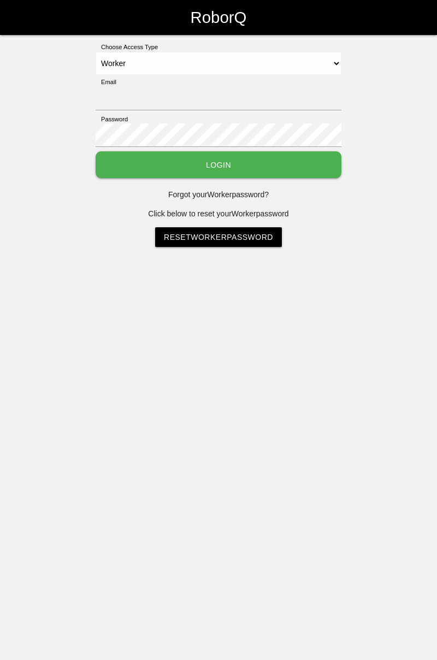
select select "Worker"
click at [206, 87] on input "Email" at bounding box center [219, 98] width 246 height 23
type input "cedric.prestigeqrt@gmail.com"
click at [96, 151] on button "Login" at bounding box center [219, 164] width 246 height 27
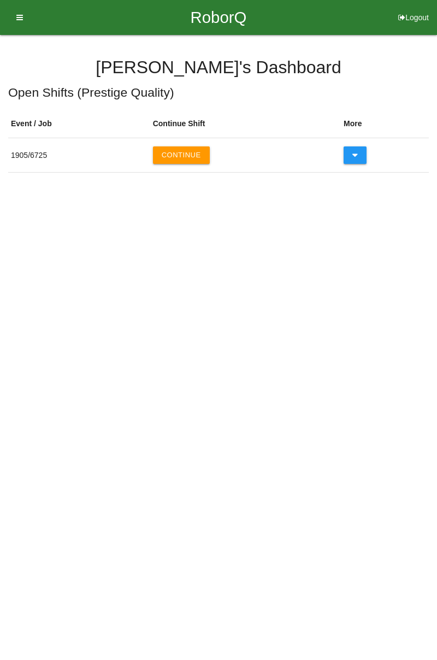
click at [194, 153] on button "Continue" at bounding box center [181, 154] width 57 height 17
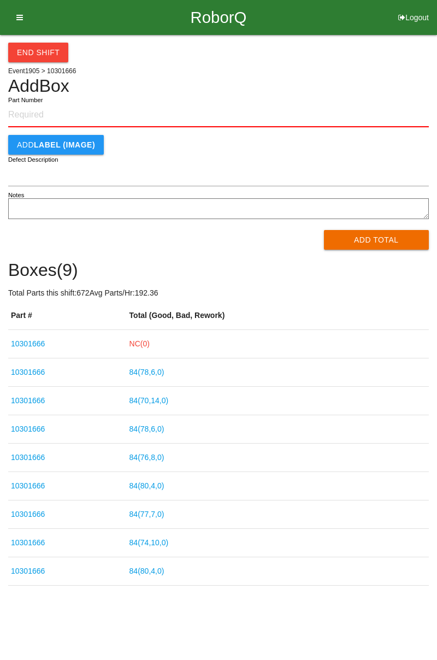
click at [150, 345] on link "NC( 0 )" at bounding box center [139, 343] width 20 height 9
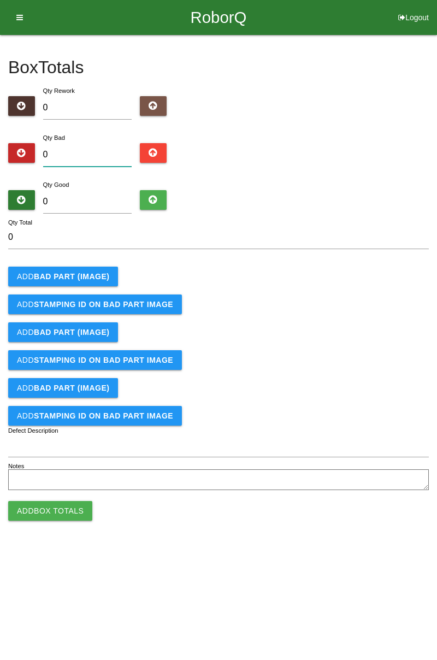
click at [86, 155] on input "0" at bounding box center [87, 154] width 89 height 23
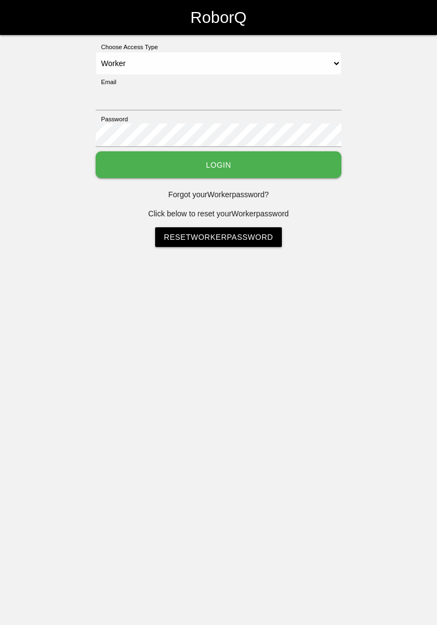
select select "Worker"
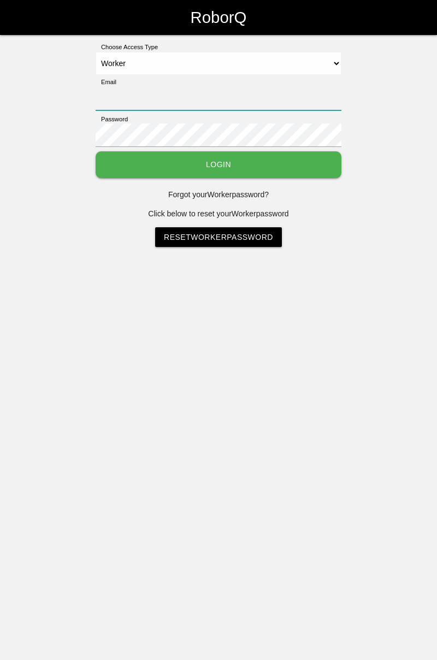
click at [228, 87] on input "Email" at bounding box center [219, 98] width 246 height 23
type input "[PERSON_NAME][EMAIL_ADDRESS][DOMAIN_NAME]"
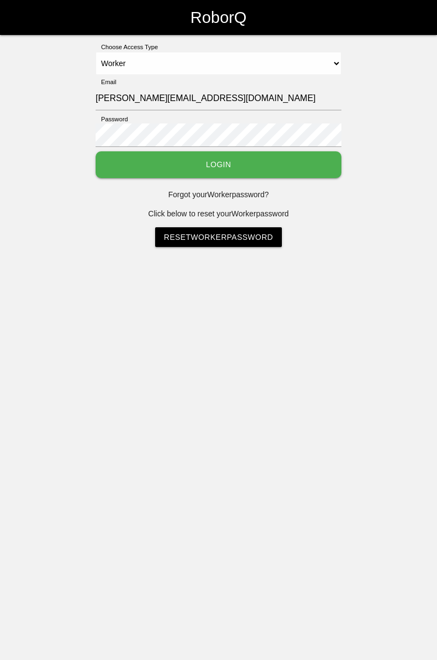
click at [96, 151] on button "Login" at bounding box center [219, 164] width 246 height 27
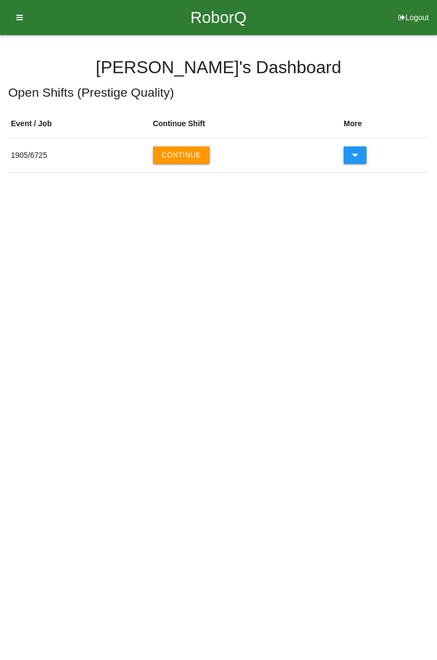
click at [200, 148] on button "Continue" at bounding box center [181, 154] width 57 height 17
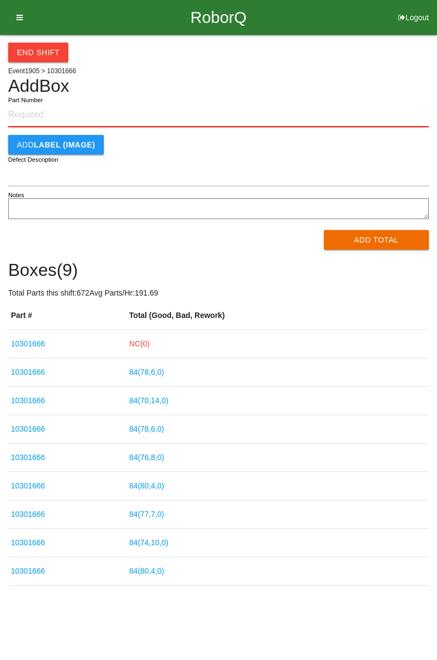
click at [150, 343] on link "NC( 0 )" at bounding box center [139, 343] width 20 height 9
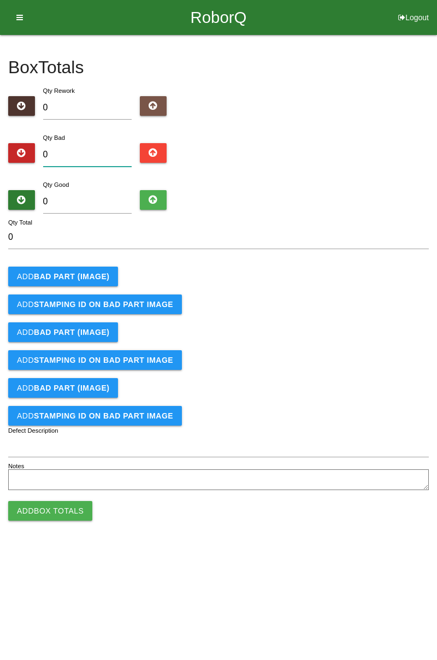
click at [98, 150] on input "0" at bounding box center [87, 154] width 89 height 23
type input "2"
click at [94, 270] on button "Add BAD PART (IMAGE)" at bounding box center [63, 276] width 110 height 20
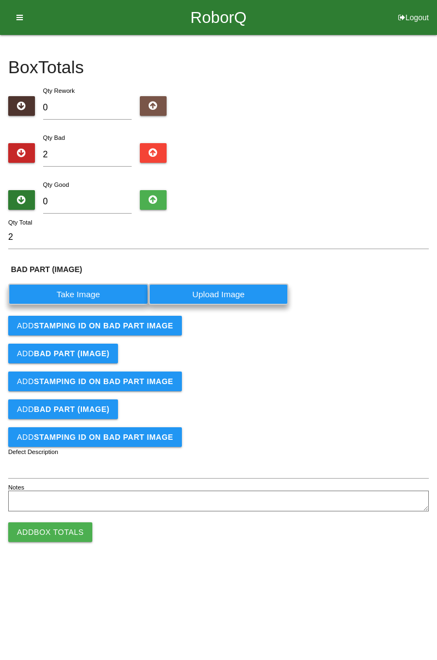
click at [92, 302] on label "Take Image" at bounding box center [78, 293] width 140 height 21
click at [0, 0] on \(IMAGE\) "Take Image" at bounding box center [0, 0] width 0 height 0
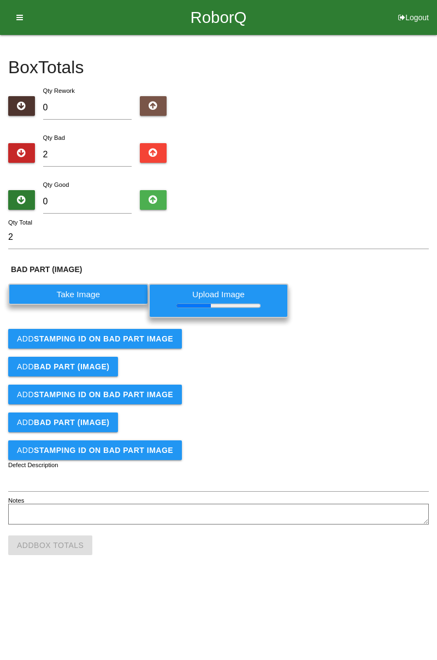
click at [148, 344] on button "Add STAMPING ID on BAD PART Image" at bounding box center [95, 339] width 174 height 20
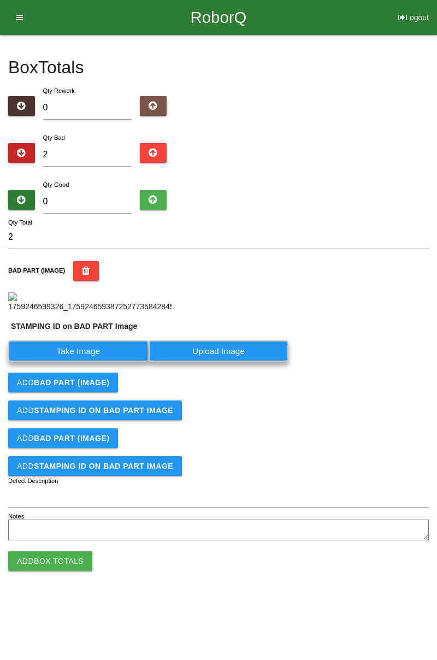
click at [109, 361] on label "Take Image" at bounding box center [78, 350] width 140 height 21
click at [0, 0] on PART "Take Image" at bounding box center [0, 0] width 0 height 0
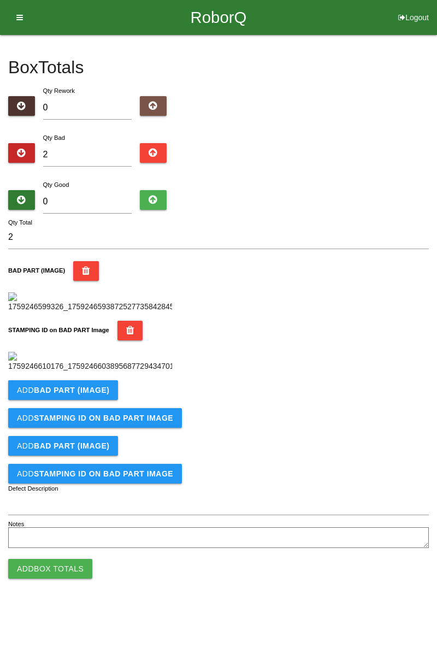
scroll to position [240, 0]
click at [92, 394] on b "BAD PART (IMAGE)" at bounding box center [71, 390] width 75 height 9
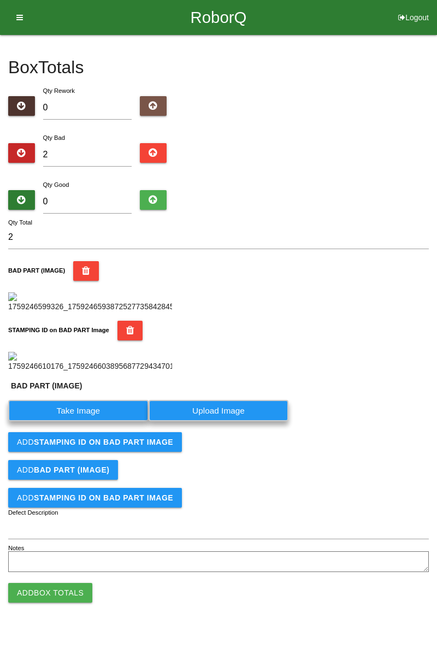
click at [84, 421] on label "Take Image" at bounding box center [78, 410] width 140 height 21
click at [0, 0] on \(IMAGE\) "Take Image" at bounding box center [0, 0] width 0 height 0
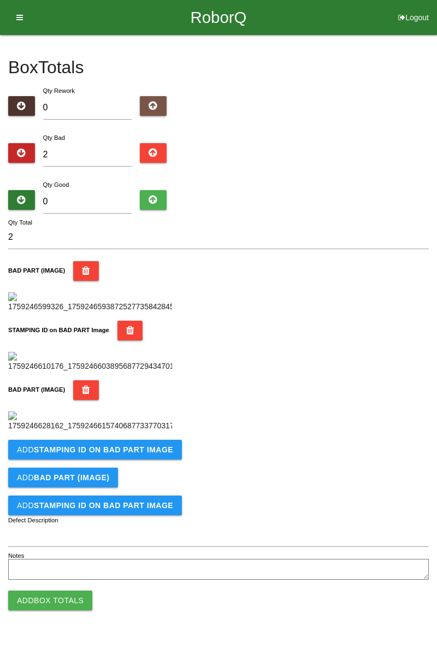
scroll to position [419, 0]
click at [163, 454] on b "STAMPING ID on BAD PART Image" at bounding box center [103, 449] width 139 height 9
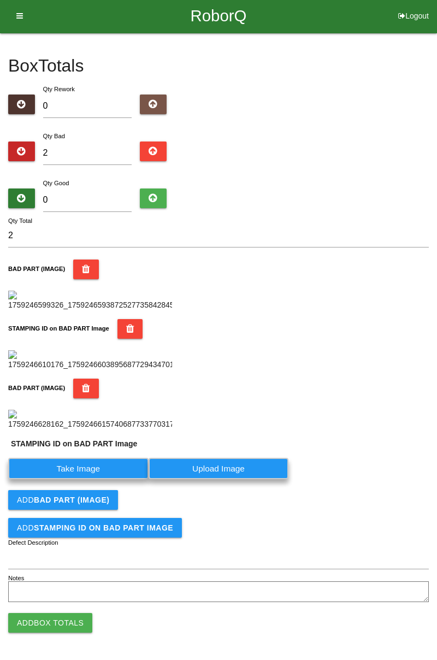
click at [104, 479] on label "Take Image" at bounding box center [78, 468] width 140 height 21
click at [0, 0] on PART "Take Image" at bounding box center [0, 0] width 0 height 0
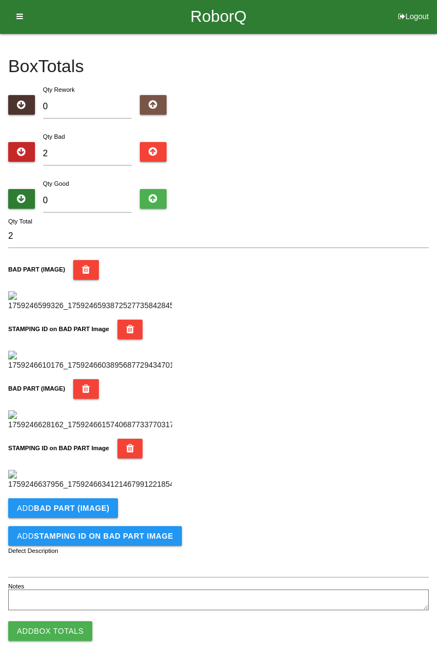
scroll to position [0, 0]
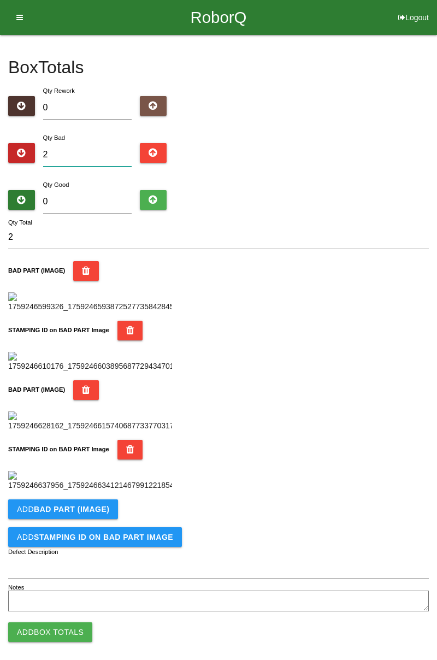
click at [85, 152] on input "2" at bounding box center [87, 154] width 89 height 23
click at [79, 152] on input "2" at bounding box center [87, 154] width 89 height 23
type input "0"
type input "4"
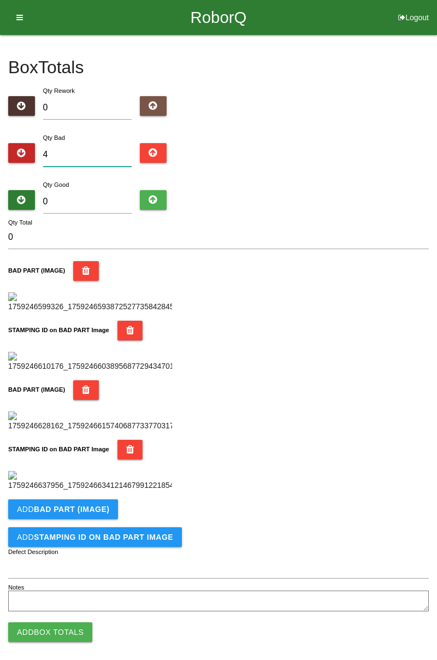
type input "4"
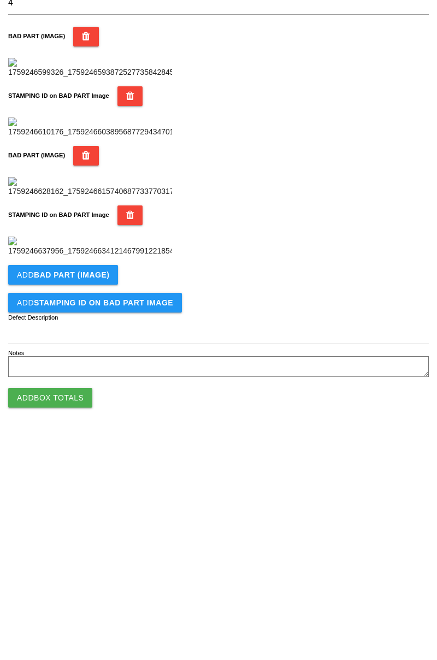
scroll to position [598, 0]
type input "4"
click at [96, 497] on b "BAD PART (IMAGE)" at bounding box center [71, 499] width 75 height 9
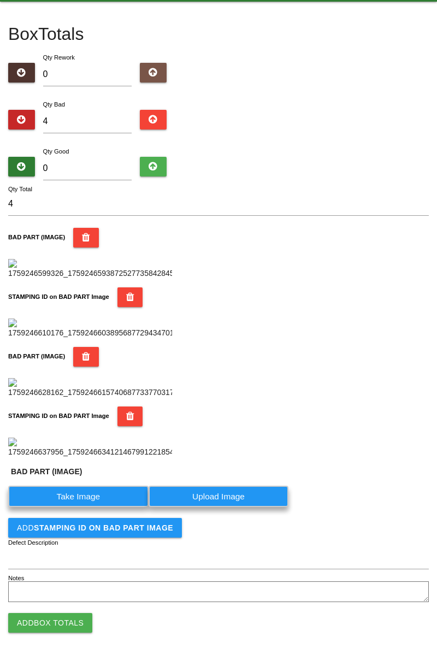
click at [98, 507] on label "Take Image" at bounding box center [78, 495] width 140 height 21
click at [0, 0] on \(IMAGE\) "Take Image" at bounding box center [0, 0] width 0 height 0
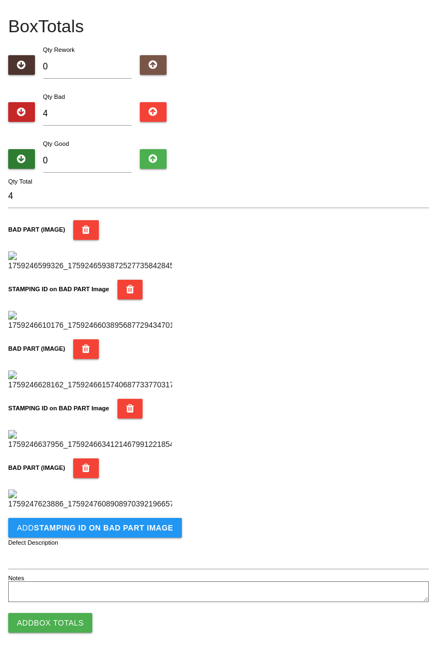
scroll to position [778, 0]
click at [131, 535] on button "Add STAMPING ID on BAD PART Image" at bounding box center [95, 528] width 174 height 20
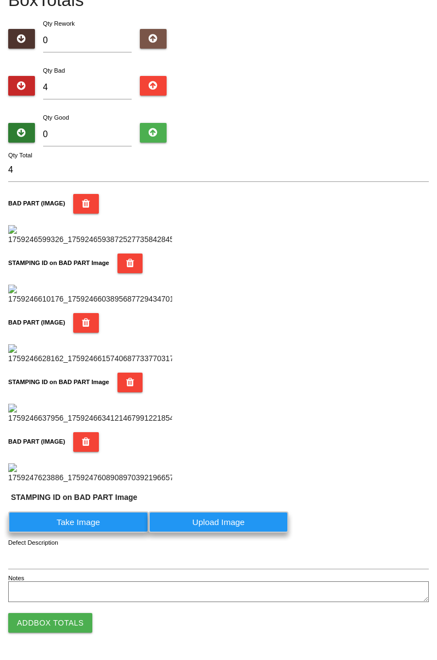
click at [84, 532] on label "Take Image" at bounding box center [78, 521] width 140 height 21
click at [0, 0] on PART "Take Image" at bounding box center [0, 0] width 0 height 0
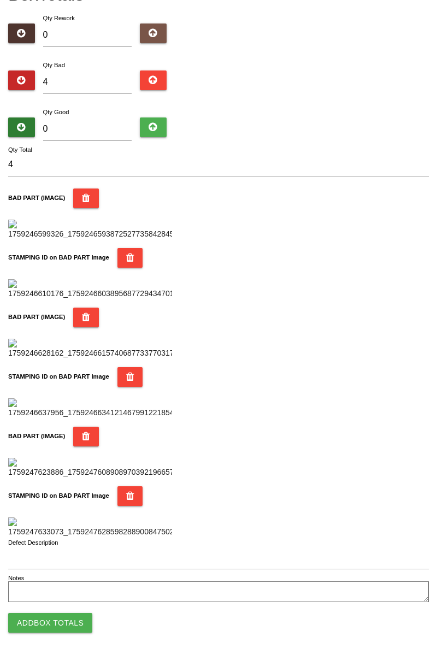
scroll to position [0, 0]
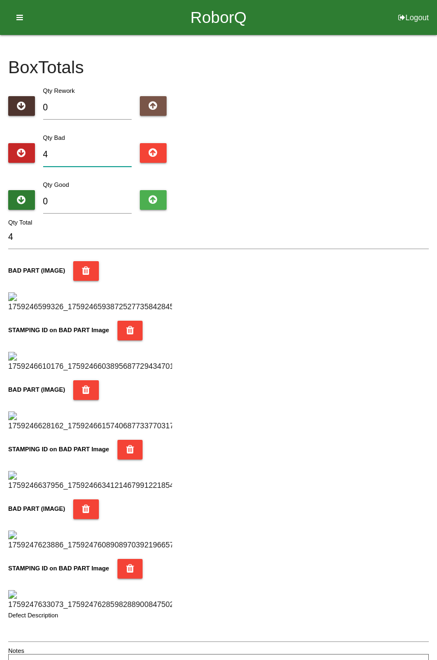
click at [99, 151] on input "4" at bounding box center [87, 154] width 89 height 23
